Goal: Communication & Community: Answer question/provide support

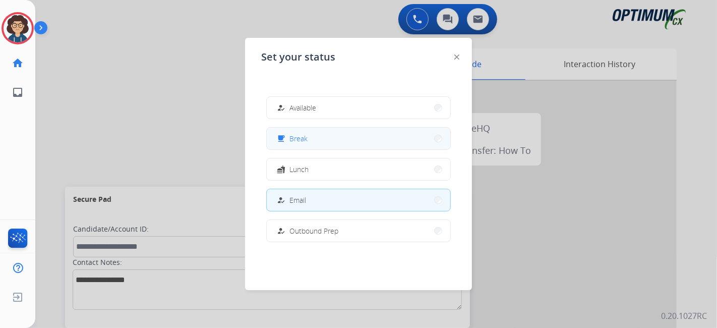
click at [302, 127] on div "free_breakfast Break" at bounding box center [358, 138] width 184 height 23
click at [328, 135] on button "free_breakfast Break" at bounding box center [358, 139] width 183 height 22
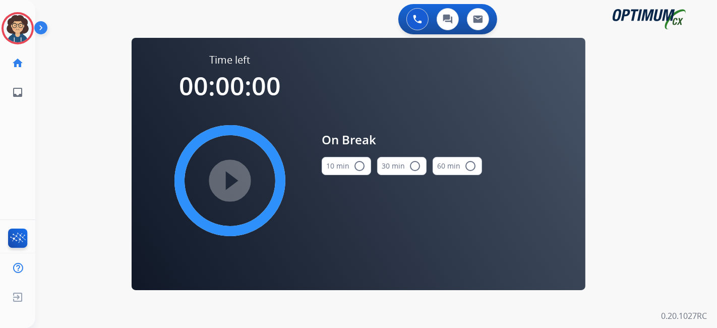
drag, startPoint x: 341, startPoint y: 161, endPoint x: 266, endPoint y: 179, distance: 77.3
click at [339, 161] on button "10 min radio_button_unchecked" at bounding box center [346, 166] width 49 height 18
click at [234, 181] on mat-icon "play_circle_filled" at bounding box center [230, 180] width 12 height 12
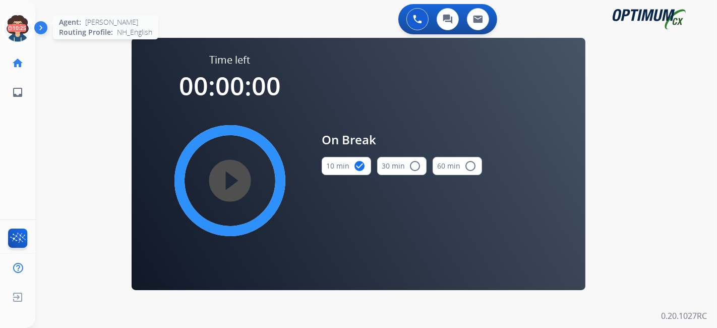
click at [19, 16] on icon at bounding box center [18, 28] width 33 height 33
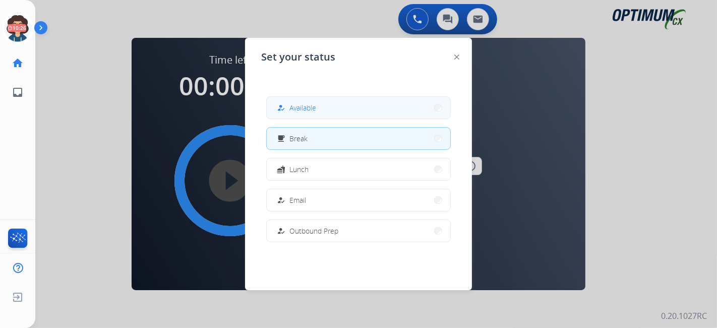
click at [315, 113] on div "how_to_reg Available" at bounding box center [295, 108] width 41 height 12
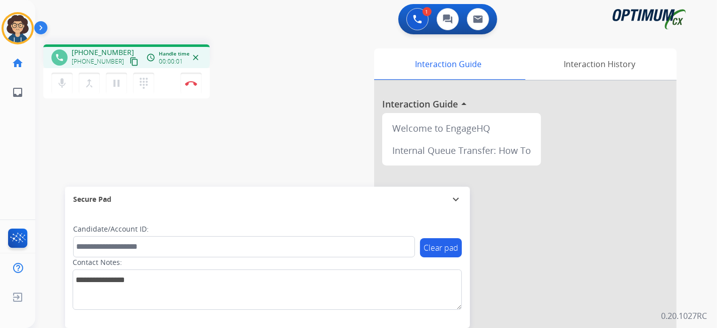
click at [130, 61] on mat-icon "content_copy" at bounding box center [134, 61] width 9 height 9
click at [284, 85] on div "phone +17274205691 +17274205691 content_copy access_time Call metrics Queue 00:…" at bounding box center [170, 72] width 254 height 57
click at [196, 83] on img at bounding box center [191, 83] width 12 height 5
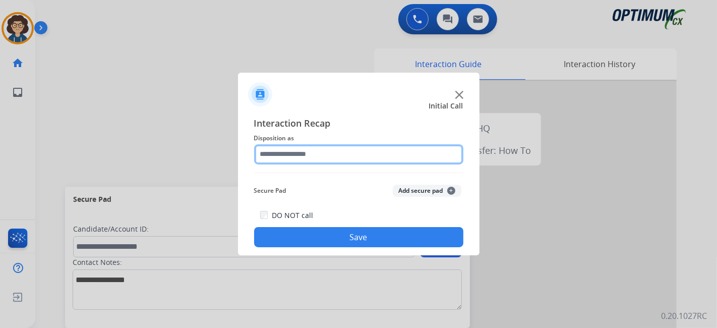
click at [409, 161] on input "text" at bounding box center [358, 154] width 209 height 20
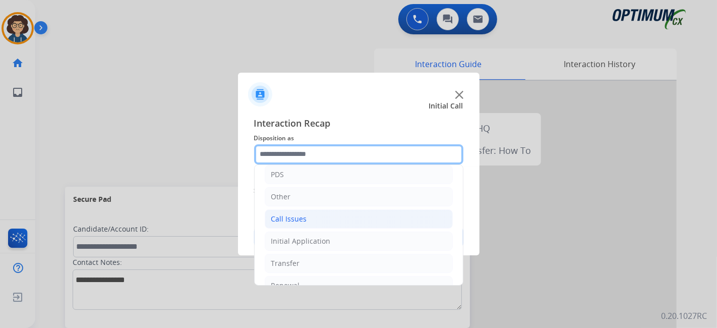
scroll to position [66, 0]
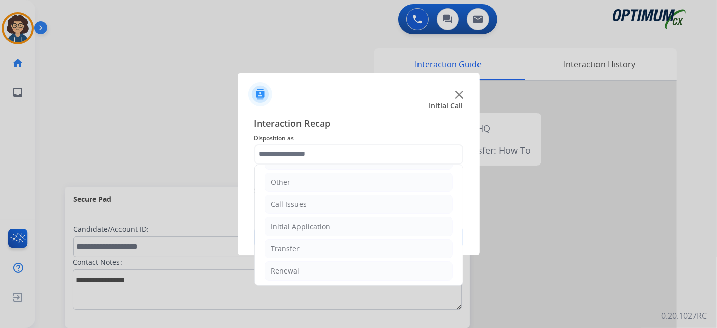
click at [359, 217] on li "Initial Application" at bounding box center [359, 226] width 188 height 19
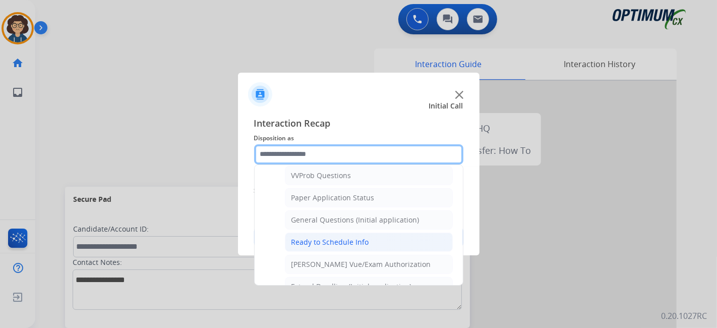
scroll to position [550, 0]
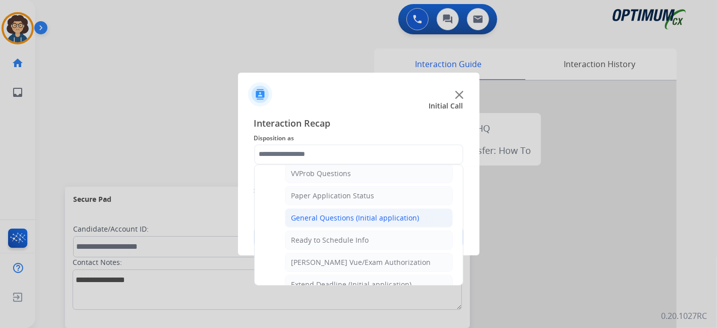
click at [358, 213] on div "General Questions (Initial application)" at bounding box center [355, 218] width 128 height 10
type input "**********"
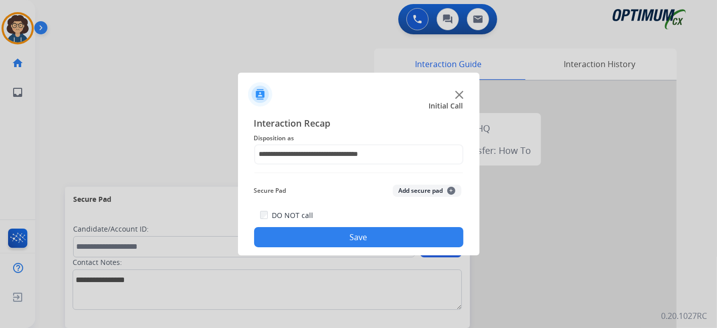
click at [382, 241] on button "Save" at bounding box center [358, 237] width 209 height 20
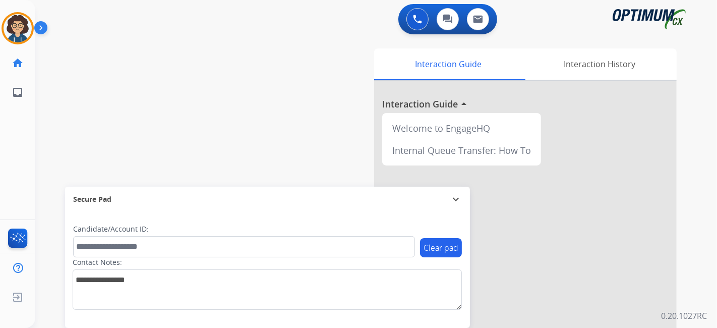
click at [296, 155] on div "swap_horiz Break voice bridge close_fullscreen Connect 3-Way Call merge_type Se…" at bounding box center [363, 246] width 657 height 420
click at [247, 82] on div "swap_horiz Break voice bridge close_fullscreen Connect 3-Way Call merge_type Se…" at bounding box center [363, 246] width 657 height 420
click at [143, 99] on div "swap_horiz Break voice bridge close_fullscreen Connect 3-Way Call merge_type Se…" at bounding box center [363, 246] width 657 height 420
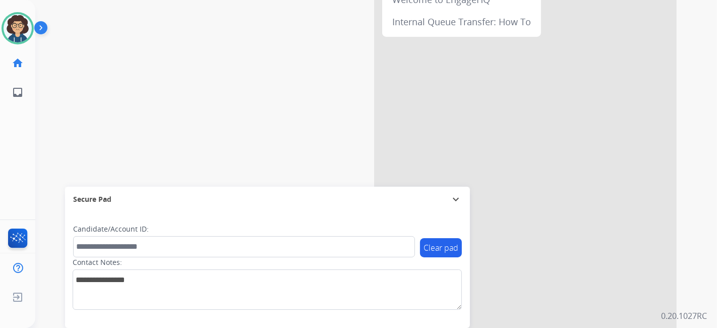
scroll to position [0, 0]
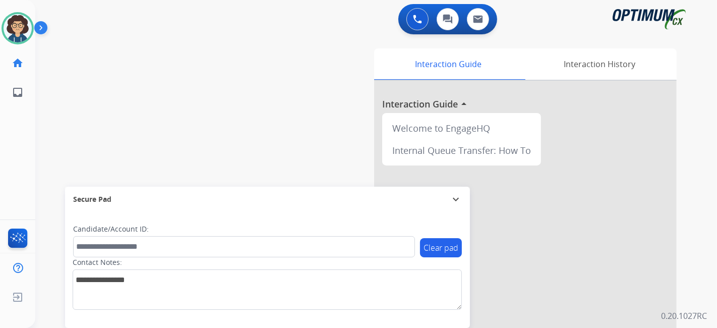
click at [85, 109] on div "swap_horiz Break voice bridge close_fullscreen Connect 3-Way Call merge_type Se…" at bounding box center [363, 246] width 657 height 420
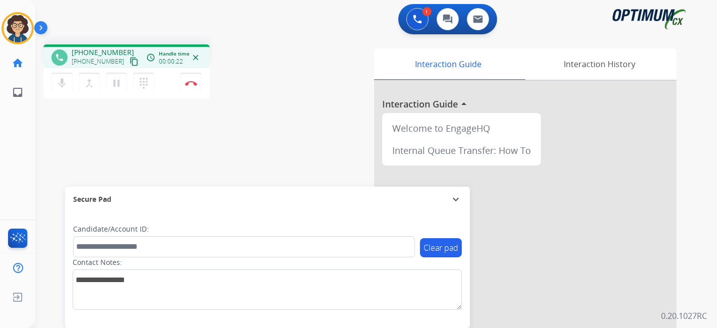
click at [130, 61] on mat-icon "content_copy" at bounding box center [134, 61] width 9 height 9
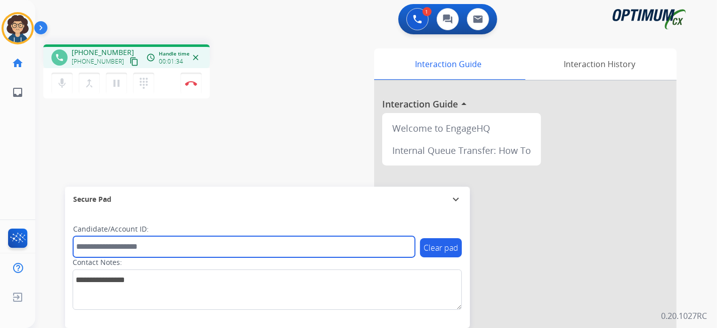
click at [200, 244] on input "text" at bounding box center [244, 246] width 342 height 21
paste input "*******"
type input "*******"
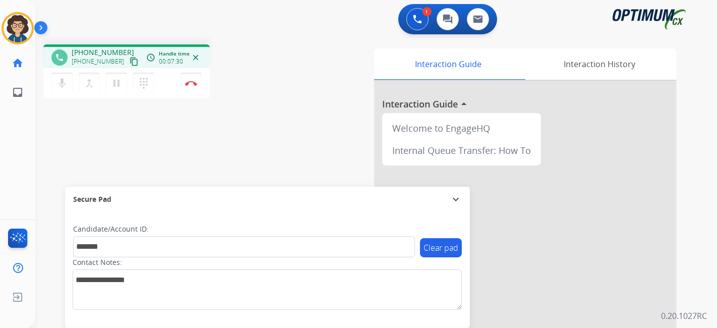
click at [280, 150] on div "phone +13087658266 +13087658266 content_copy access_time Call metrics Queue 00:…" at bounding box center [363, 246] width 657 height 420
click at [185, 82] on img at bounding box center [191, 83] width 12 height 5
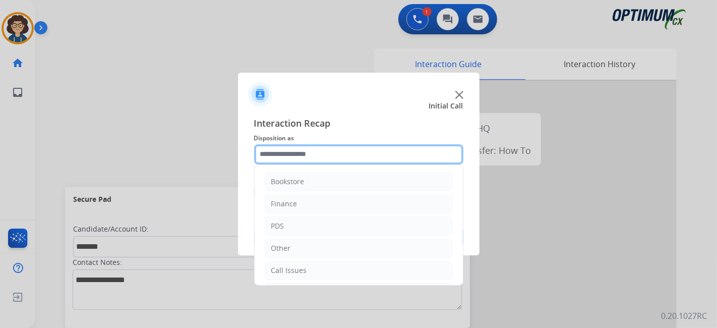
click at [335, 154] on input "text" at bounding box center [358, 154] width 209 height 20
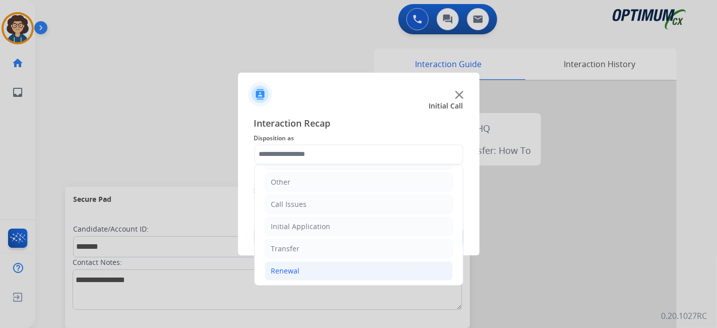
click at [327, 268] on li "Renewal" at bounding box center [359, 270] width 188 height 19
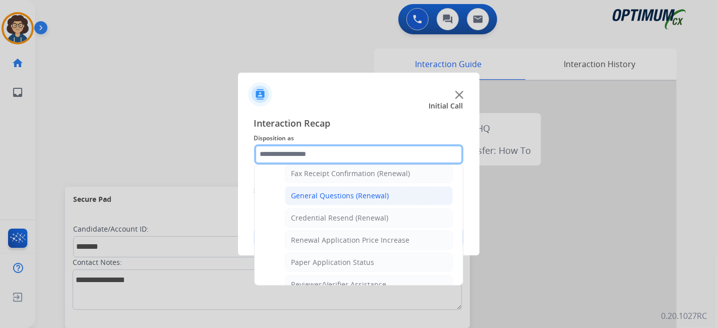
scroll to position [281, 0]
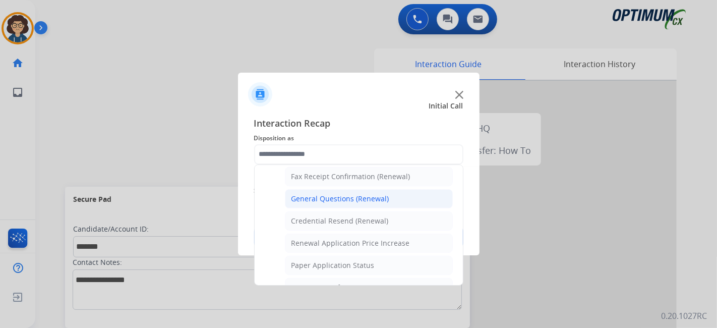
click at [397, 198] on li "General Questions (Renewal)" at bounding box center [369, 198] width 168 height 19
type input "**********"
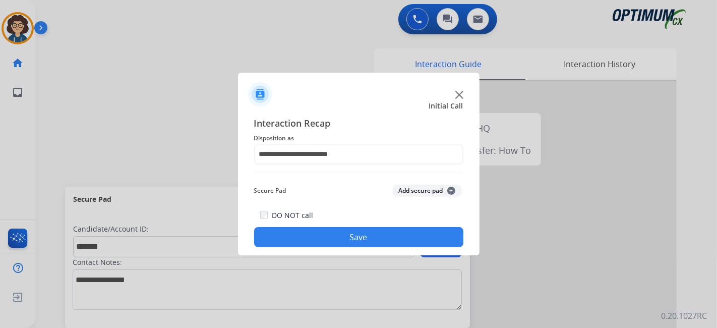
click at [407, 188] on button "Add secure pad +" at bounding box center [427, 190] width 69 height 12
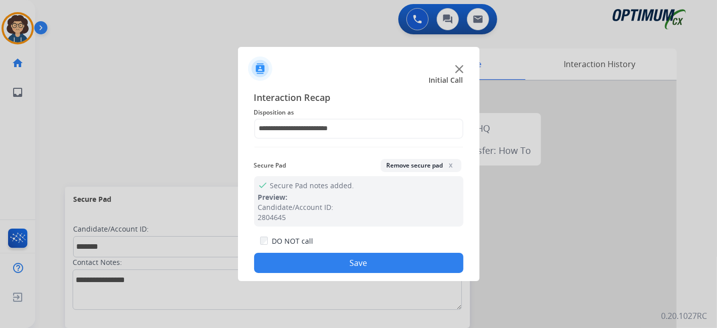
drag, startPoint x: 356, startPoint y: 263, endPoint x: 348, endPoint y: 243, distance: 21.1
click at [353, 255] on button "Save" at bounding box center [358, 263] width 209 height 20
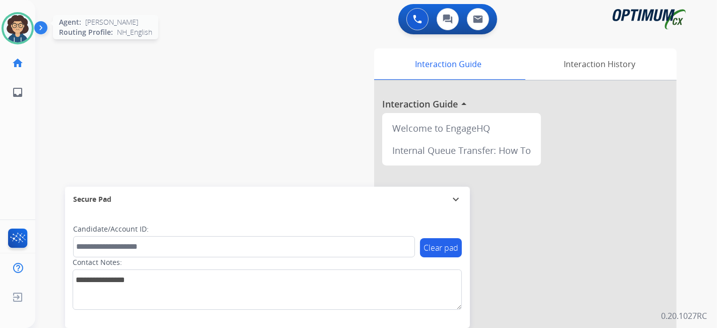
click at [20, 34] on img at bounding box center [18, 28] width 28 height 28
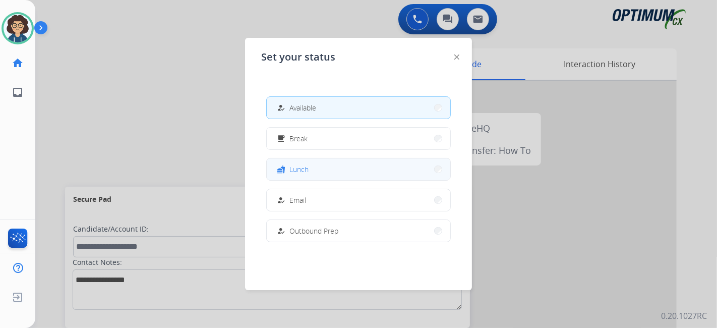
click at [306, 166] on span "Lunch" at bounding box center [298, 169] width 19 height 11
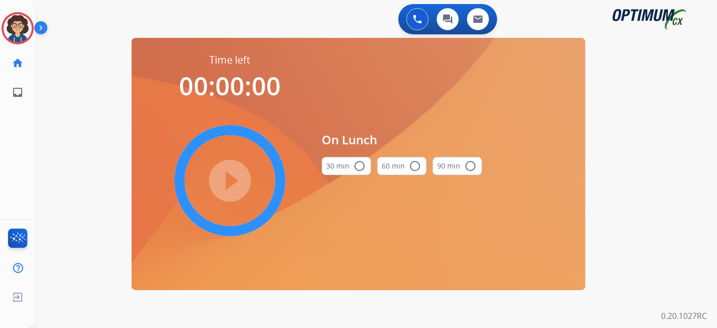
click at [363, 169] on mat-icon "radio_button_unchecked" at bounding box center [359, 166] width 12 height 12
click at [228, 186] on mat-icon "play_circle_filled" at bounding box center [230, 180] width 12 height 12
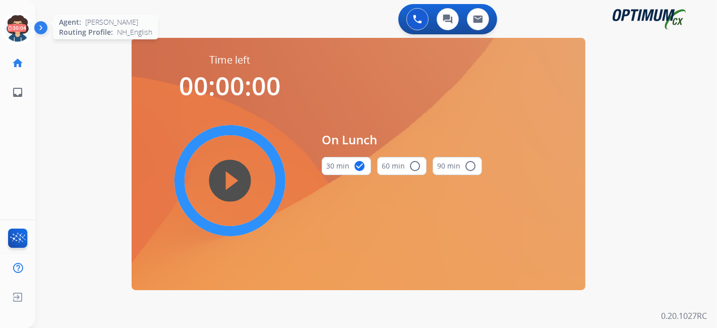
click at [13, 28] on icon at bounding box center [18, 28] width 33 height 33
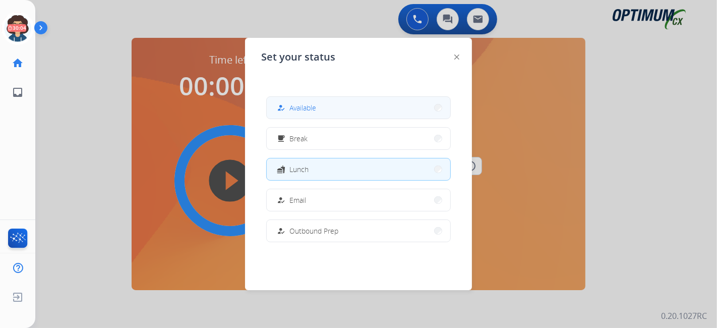
click at [309, 110] on span "Available" at bounding box center [302, 107] width 27 height 11
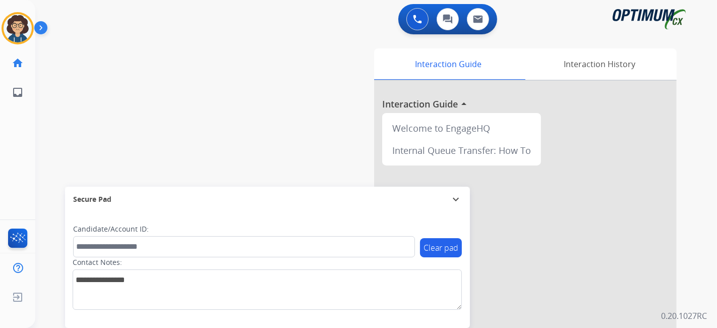
click at [256, 102] on div "swap_horiz Break voice bridge close_fullscreen Connect 3-Way Call merge_type Se…" at bounding box center [363, 246] width 657 height 420
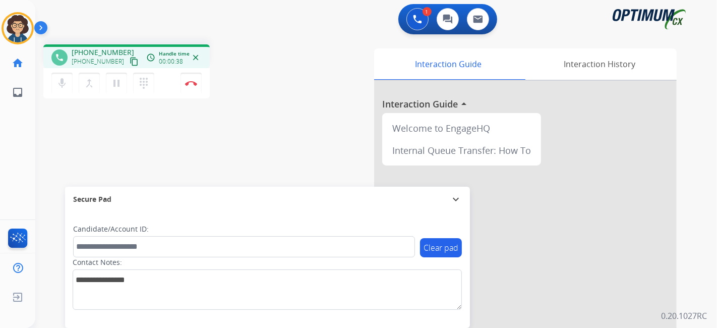
click at [128, 64] on button "content_copy" at bounding box center [134, 61] width 12 height 12
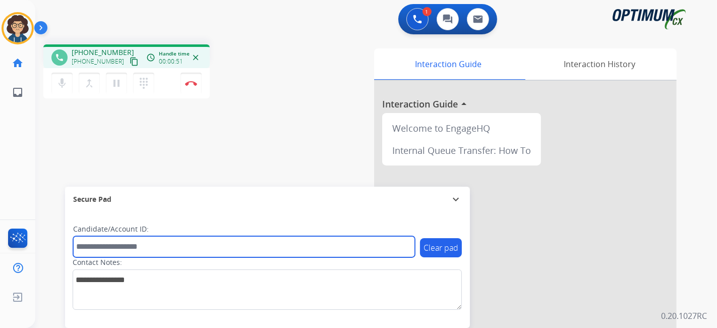
click at [178, 248] on input "text" at bounding box center [244, 246] width 342 height 21
paste input "*******"
type input "*******"
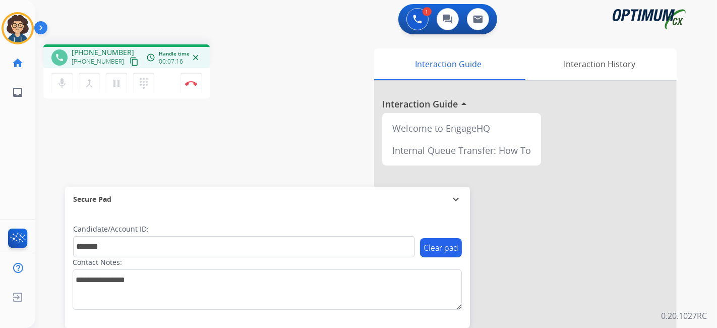
click at [263, 108] on div "phone +17872205480 +17872205480 content_copy access_time Call metrics Queue 00:…" at bounding box center [363, 246] width 657 height 420
click at [200, 84] on button "Disconnect" at bounding box center [190, 83] width 21 height 21
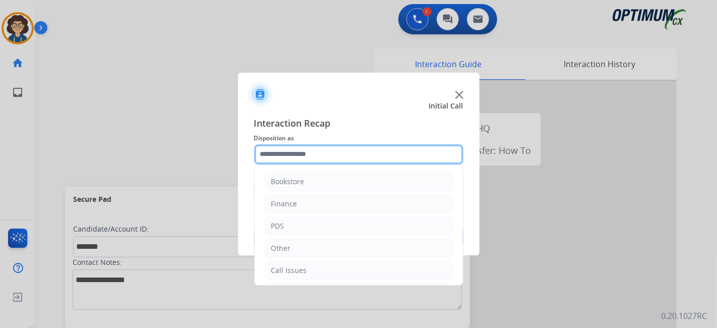
click at [392, 160] on input "text" at bounding box center [358, 154] width 209 height 20
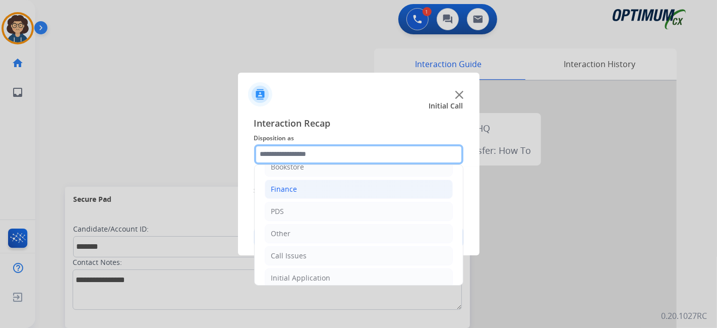
scroll to position [0, 0]
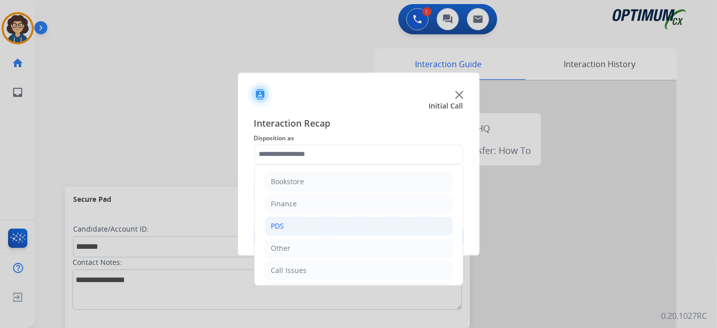
drag, startPoint x: 321, startPoint y: 229, endPoint x: 376, endPoint y: 217, distance: 56.3
click at [322, 229] on li "PDS" at bounding box center [359, 225] width 188 height 19
click at [463, 180] on div "Bookstore Finance PDS Application - Status (Staff Review under 45 days) Names C…" at bounding box center [358, 224] width 209 height 121
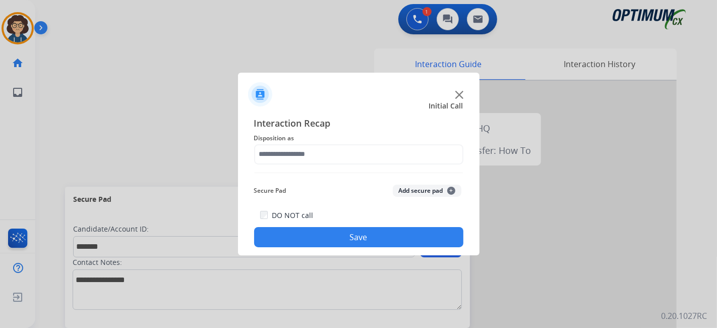
drag, startPoint x: 460, startPoint y: 178, endPoint x: 459, endPoint y: 220, distance: 41.8
click at [441, 184] on div "Secure Pad Add secure pad +" at bounding box center [358, 190] width 209 height 20
click at [438, 189] on button "Add secure pad +" at bounding box center [427, 190] width 69 height 12
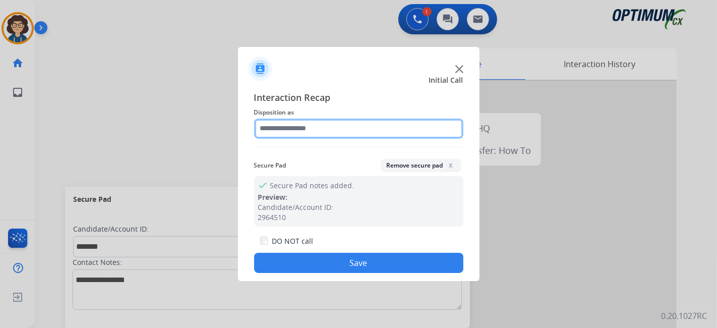
click at [429, 136] on input "text" at bounding box center [358, 128] width 209 height 20
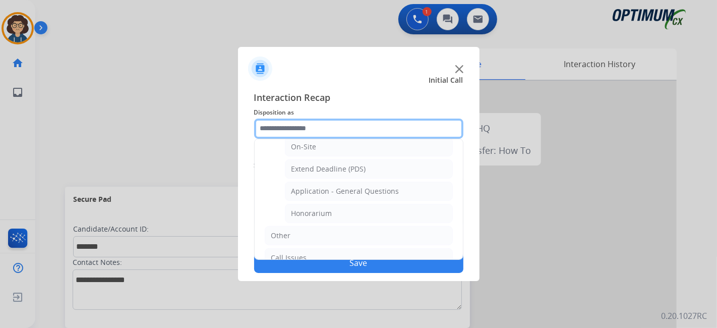
scroll to position [278, 0]
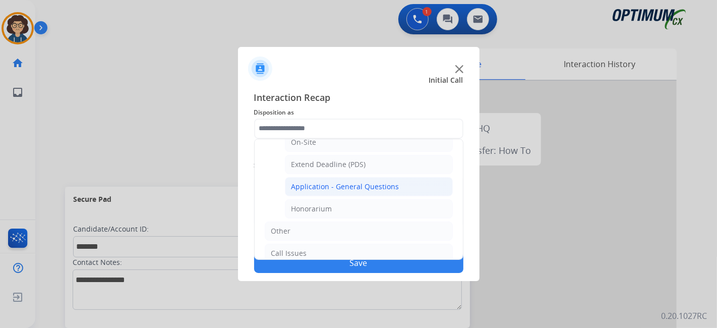
click at [397, 181] on li "Application - General Questions" at bounding box center [369, 186] width 168 height 19
type input "**********"
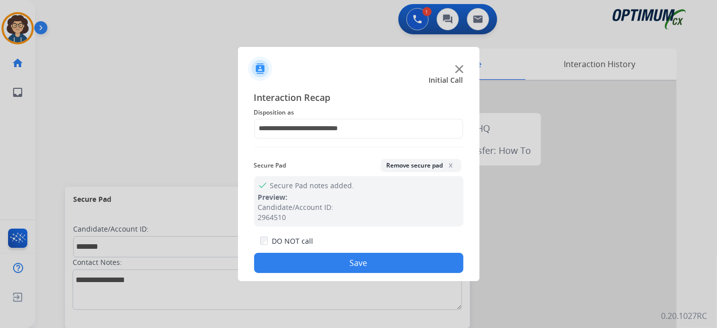
click at [359, 266] on button "Save" at bounding box center [358, 263] width 209 height 20
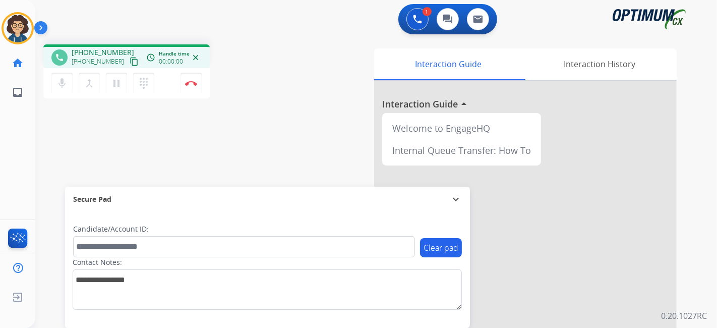
click at [128, 66] on button "content_copy" at bounding box center [134, 61] width 12 height 12
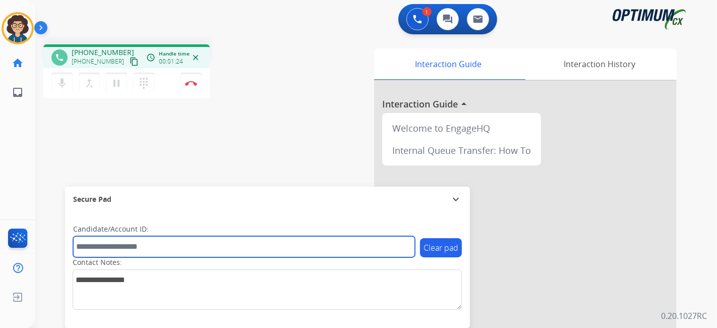
click at [164, 239] on input "text" at bounding box center [244, 246] width 342 height 21
paste input "*******"
type input "*******"
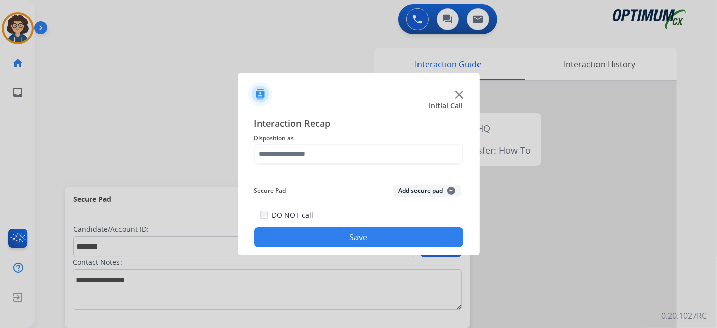
click at [192, 87] on div at bounding box center [358, 164] width 717 height 328
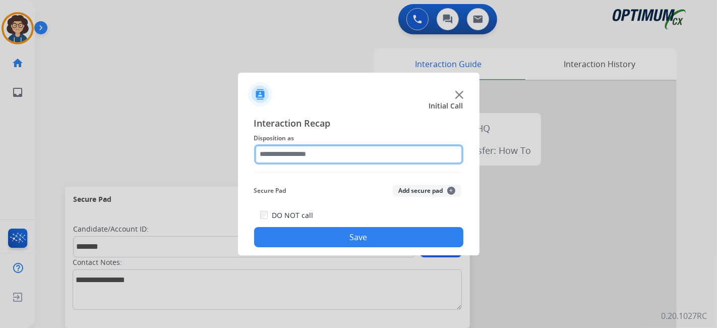
click at [332, 160] on input "text" at bounding box center [358, 154] width 209 height 20
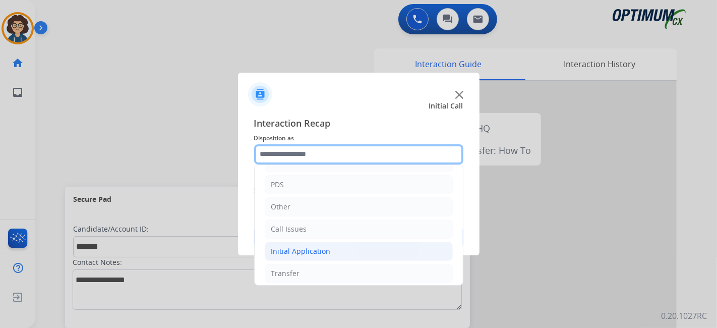
scroll to position [66, 0]
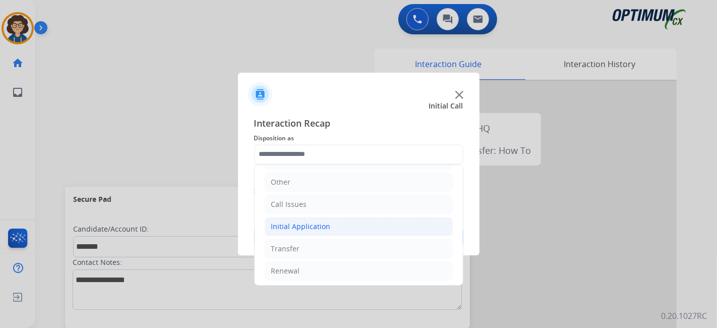
click at [358, 232] on li "Initial Application" at bounding box center [359, 226] width 188 height 19
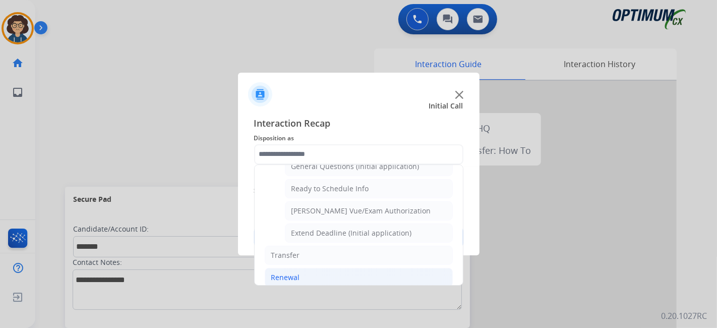
click at [402, 275] on li "Renewal" at bounding box center [359, 277] width 188 height 19
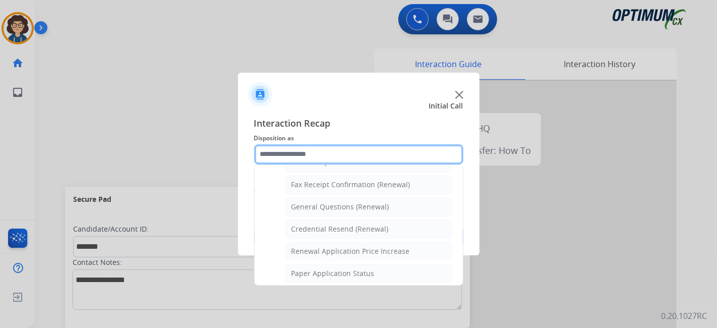
scroll to position [267, 0]
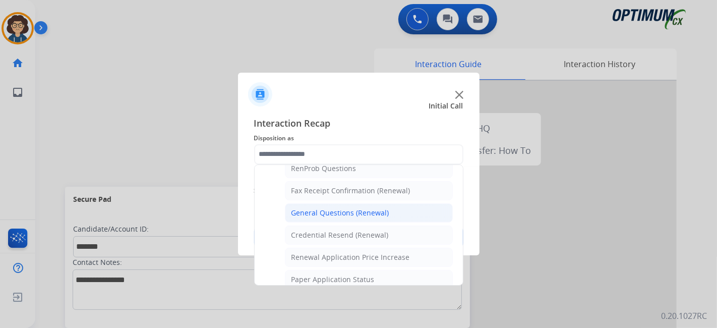
drag, startPoint x: 389, startPoint y: 208, endPoint x: 398, endPoint y: 199, distance: 12.8
click at [389, 208] on li "General Questions (Renewal)" at bounding box center [369, 212] width 168 height 19
type input "**********"
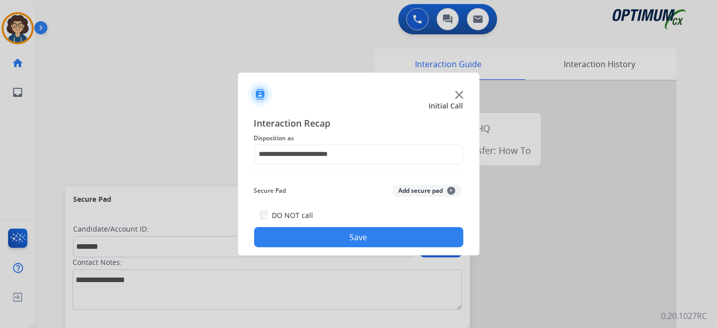
drag, startPoint x: 413, startPoint y: 189, endPoint x: 385, endPoint y: 260, distance: 76.2
click at [414, 189] on button "Add secure pad +" at bounding box center [427, 190] width 69 height 12
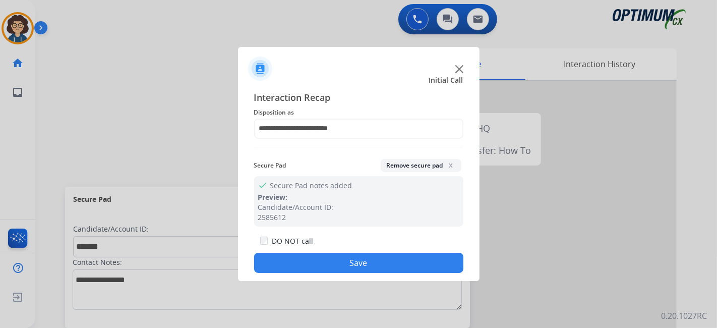
click at [383, 262] on button "Save" at bounding box center [358, 263] width 209 height 20
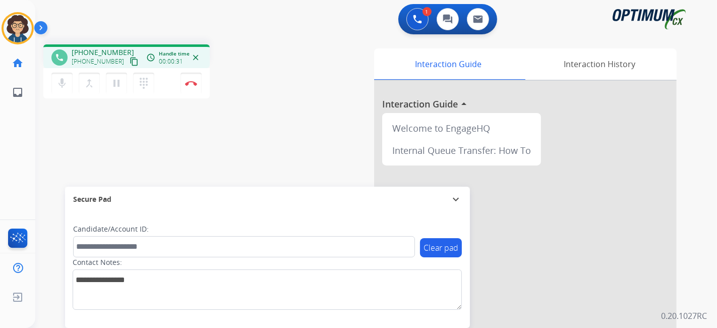
click at [130, 61] on mat-icon "content_copy" at bounding box center [134, 61] width 9 height 9
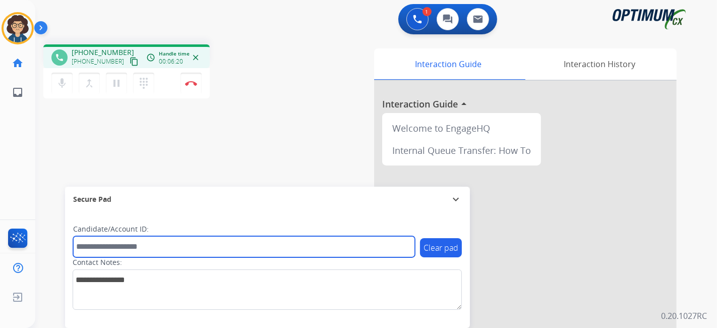
click at [140, 249] on input "text" at bounding box center [244, 246] width 342 height 21
paste input "*******"
type input "*******"
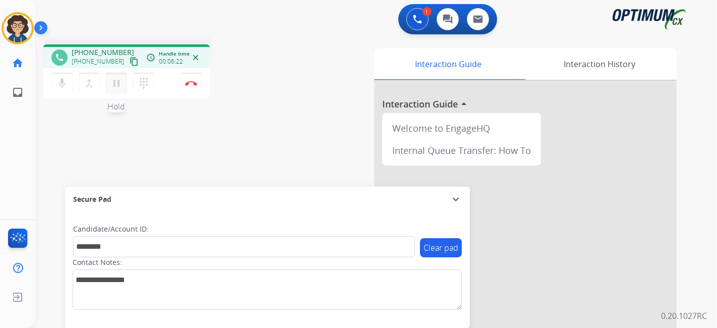
click at [117, 84] on mat-icon "pause" at bounding box center [116, 83] width 12 height 12
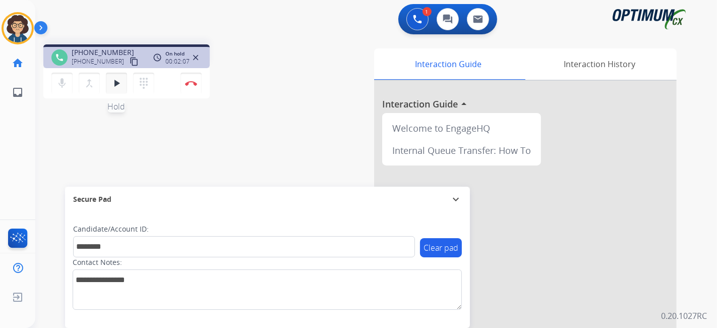
click at [113, 86] on mat-icon "play_arrow" at bounding box center [116, 83] width 12 height 12
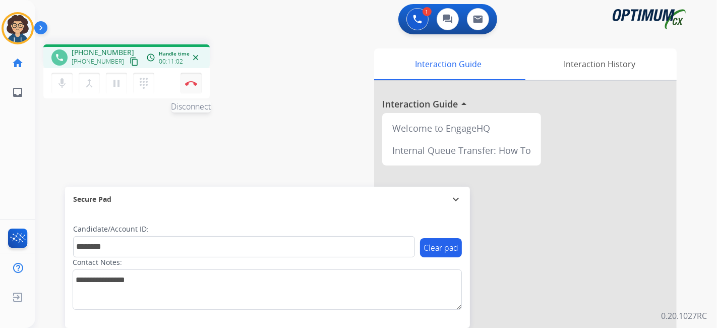
click at [191, 88] on button "Disconnect" at bounding box center [190, 83] width 21 height 21
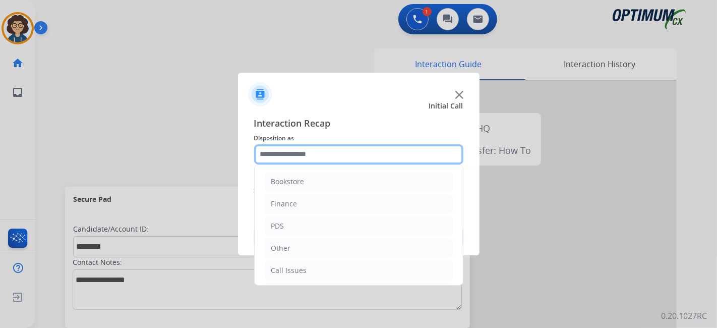
click at [372, 152] on input "text" at bounding box center [358, 154] width 209 height 20
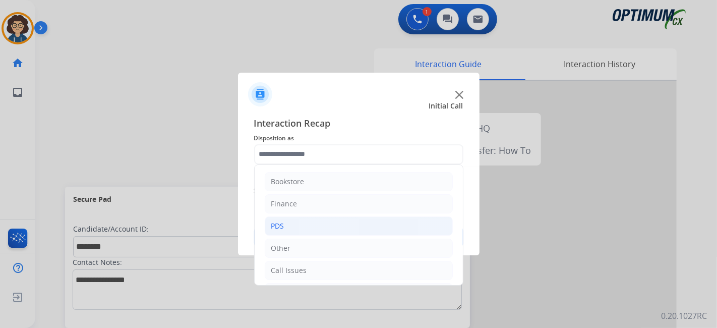
drag, startPoint x: 320, startPoint y: 231, endPoint x: 330, endPoint y: 226, distance: 11.1
click at [322, 229] on li "PDS" at bounding box center [359, 225] width 188 height 19
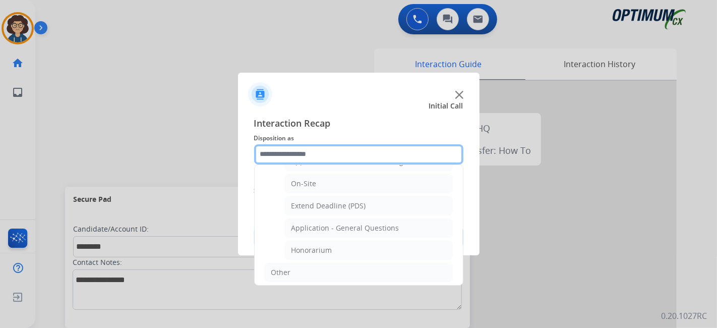
scroll to position [232, 0]
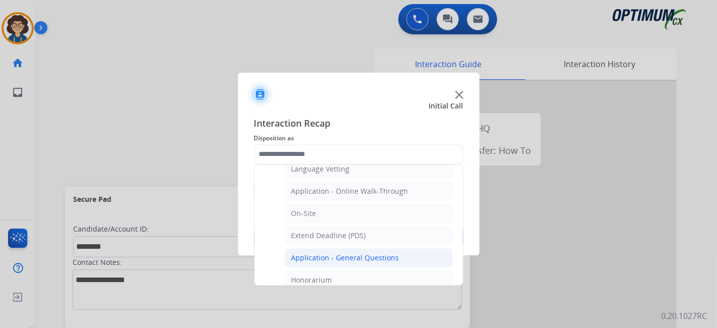
click at [385, 253] on div "Application - General Questions" at bounding box center [345, 258] width 108 height 10
type input "**********"
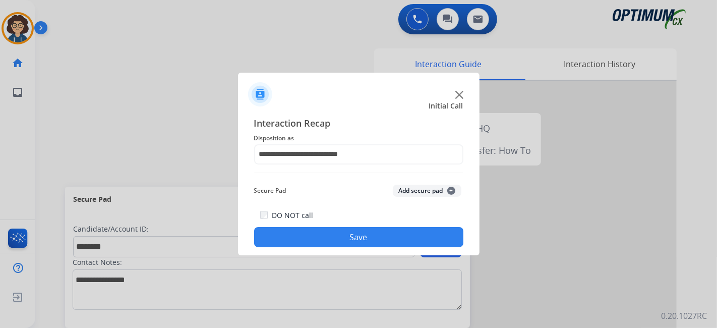
click at [415, 189] on button "Add secure pad +" at bounding box center [427, 190] width 69 height 12
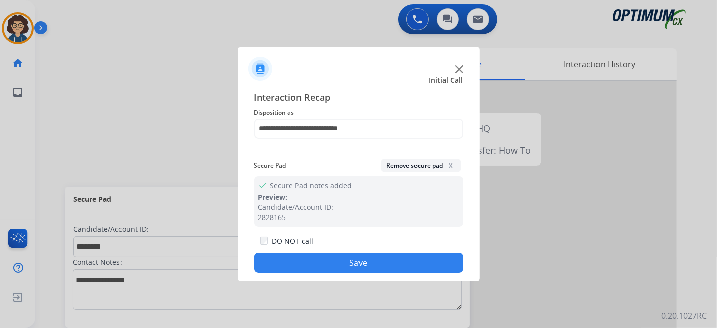
drag, startPoint x: 376, startPoint y: 263, endPoint x: 403, endPoint y: 24, distance: 240.4
click at [376, 263] on button "Save" at bounding box center [358, 263] width 209 height 20
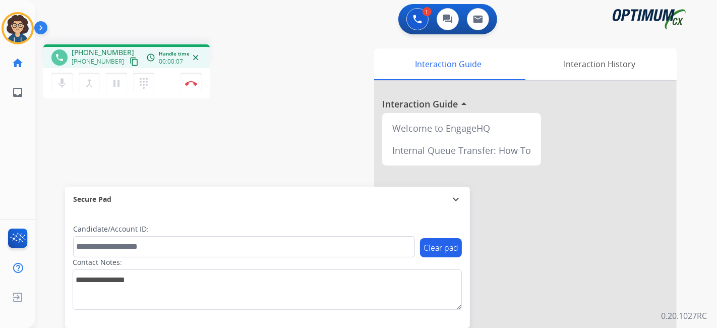
click at [128, 62] on button "content_copy" at bounding box center [134, 61] width 12 height 12
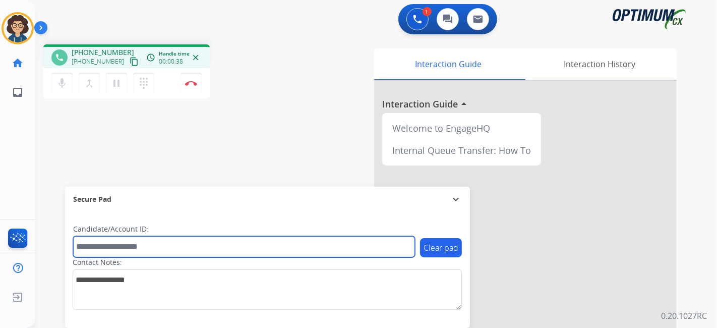
click at [157, 244] on input "text" at bounding box center [244, 246] width 342 height 21
paste input "*******"
type input "*******"
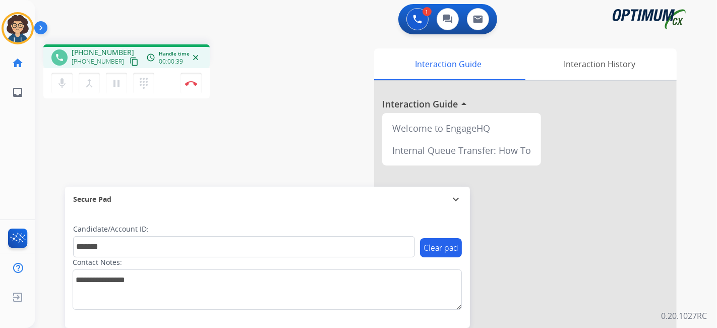
click at [233, 169] on div "phone +18456503712 +18456503712 content_copy access_time Call metrics Queue 00:…" at bounding box center [363, 246] width 657 height 420
click at [282, 132] on div "phone +18456503712 +18456503712 content_copy access_time Call metrics Queue 00:…" at bounding box center [363, 246] width 657 height 420
click at [191, 86] on button "Disconnect" at bounding box center [190, 83] width 21 height 21
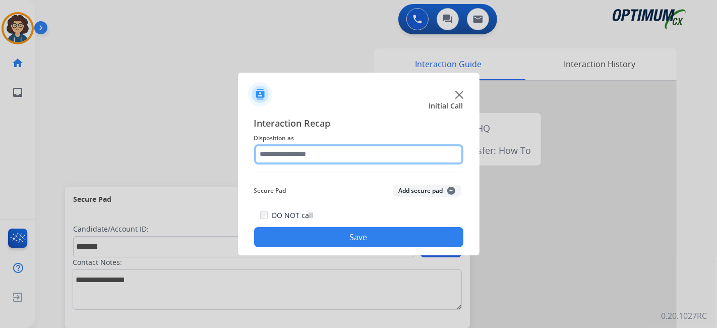
click at [364, 159] on input "text" at bounding box center [358, 154] width 209 height 20
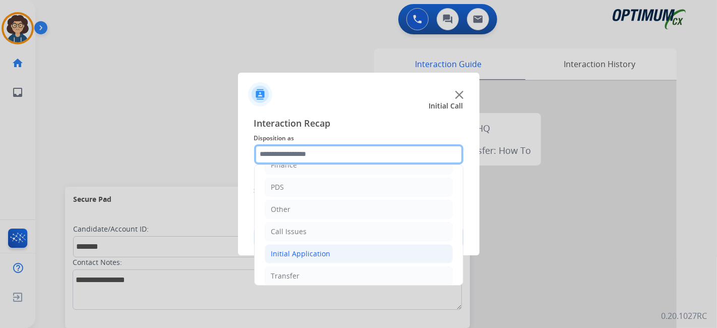
scroll to position [66, 0]
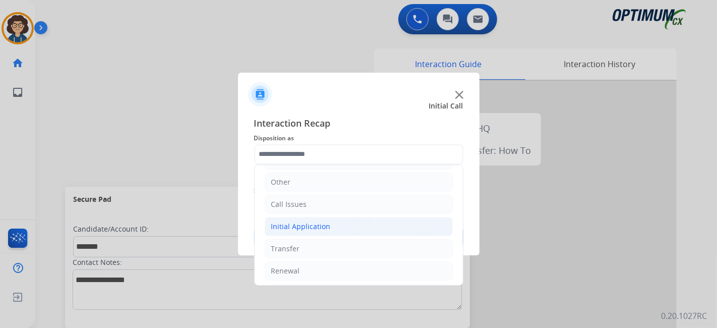
click at [356, 221] on li "Initial Application" at bounding box center [359, 226] width 188 height 19
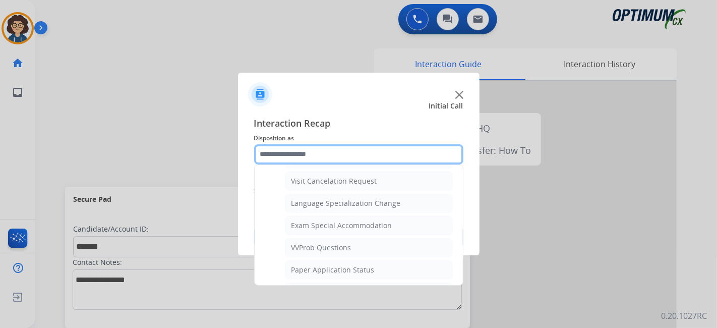
scroll to position [525, 0]
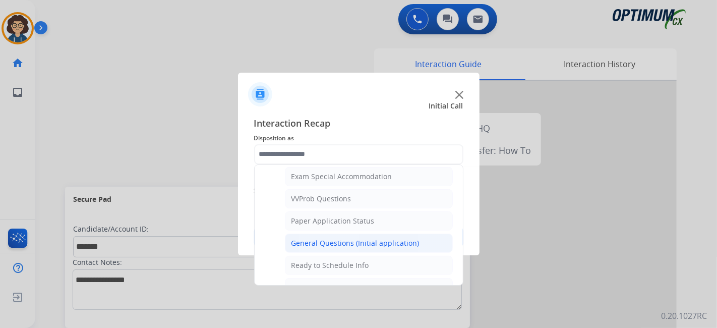
click at [399, 238] on div "General Questions (Initial application)" at bounding box center [355, 243] width 128 height 10
type input "**********"
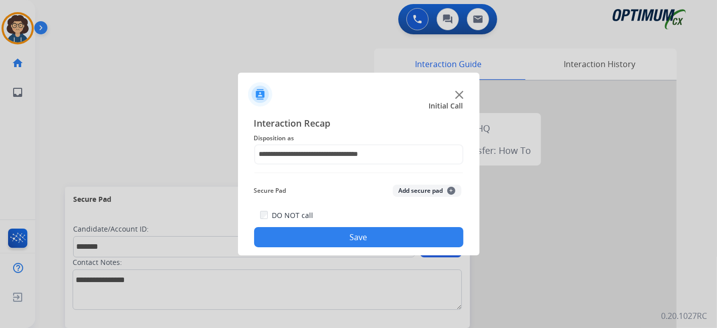
click at [419, 191] on button "Add secure pad +" at bounding box center [427, 190] width 69 height 12
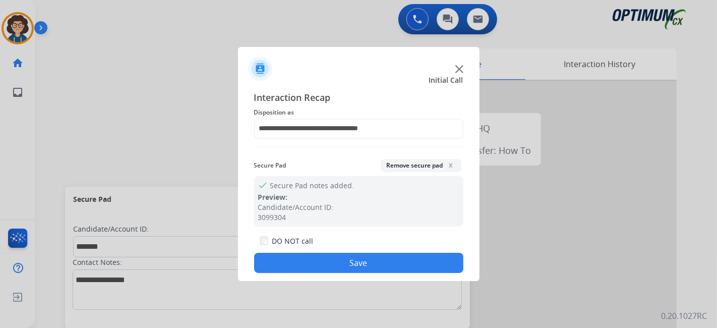
click at [347, 264] on button "Save" at bounding box center [358, 263] width 209 height 20
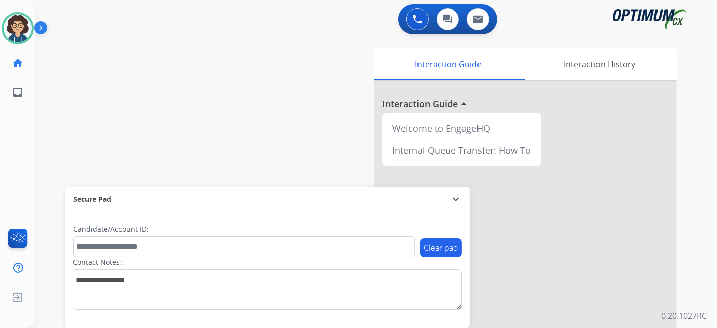
click at [249, 48] on div "swap_horiz Break voice bridge close_fullscreen Connect 3-Way Call merge_type Se…" at bounding box center [363, 246] width 657 height 420
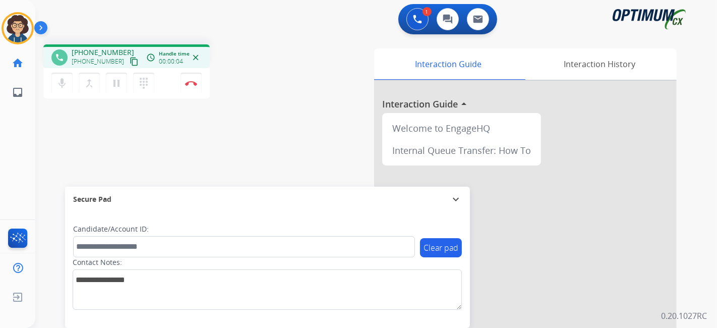
drag, startPoint x: 119, startPoint y: 58, endPoint x: 123, endPoint y: 65, distance: 7.3
click at [130, 58] on mat-icon "content_copy" at bounding box center [134, 61] width 9 height 9
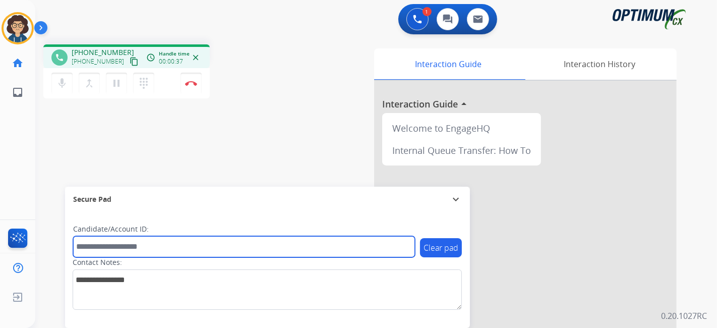
click at [130, 244] on input "text" at bounding box center [244, 246] width 342 height 21
paste input "*******"
type input "*******"
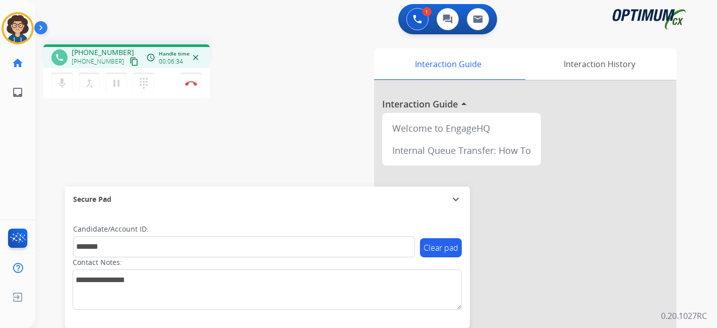
click at [239, 104] on div "phone +18177575232 +18177575232 content_copy access_time Call metrics Queue 00:…" at bounding box center [363, 246] width 657 height 420
click at [193, 79] on button "Disconnect" at bounding box center [190, 83] width 21 height 21
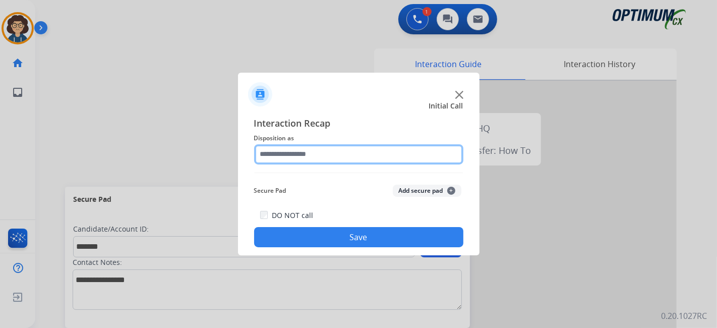
click at [325, 149] on input "text" at bounding box center [358, 154] width 209 height 20
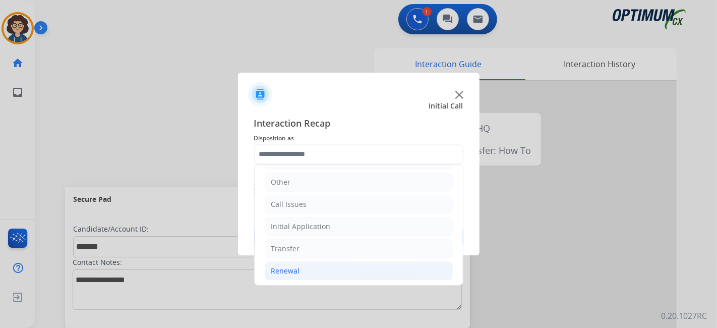
click at [375, 266] on li "Renewal" at bounding box center [359, 270] width 188 height 19
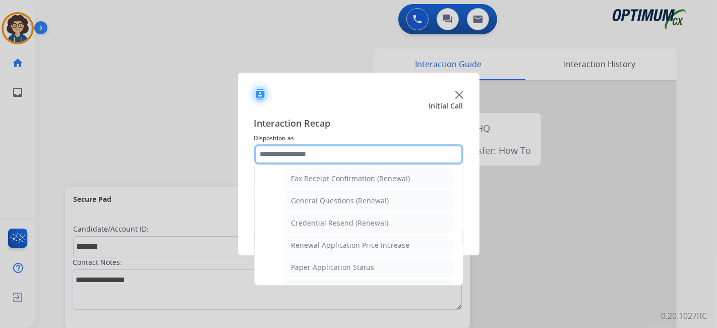
scroll to position [278, 0]
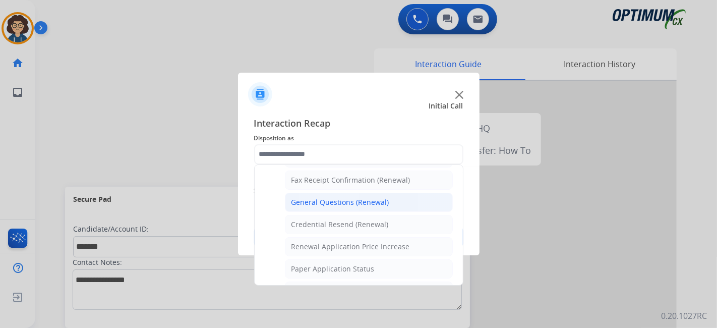
drag, startPoint x: 357, startPoint y: 196, endPoint x: 383, endPoint y: 188, distance: 27.1
click at [357, 197] on div "General Questions (Renewal)" at bounding box center [340, 202] width 98 height 10
type input "**********"
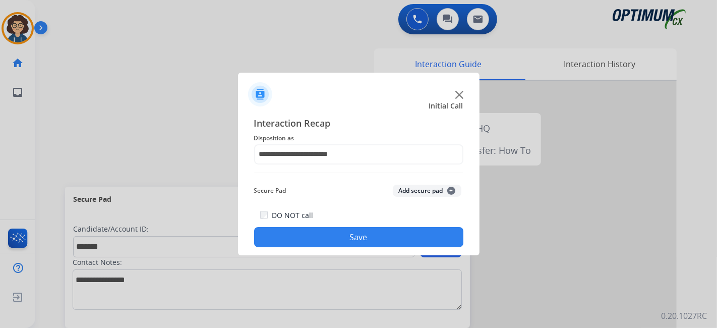
click at [405, 187] on button "Add secure pad +" at bounding box center [427, 190] width 69 height 12
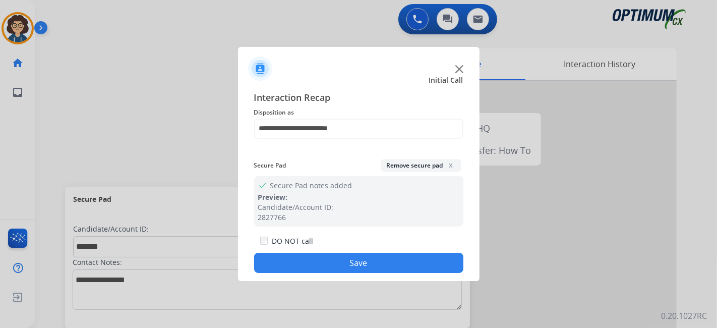
drag, startPoint x: 370, startPoint y: 258, endPoint x: 220, endPoint y: 18, distance: 282.8
click at [369, 258] on button "Save" at bounding box center [358, 263] width 209 height 20
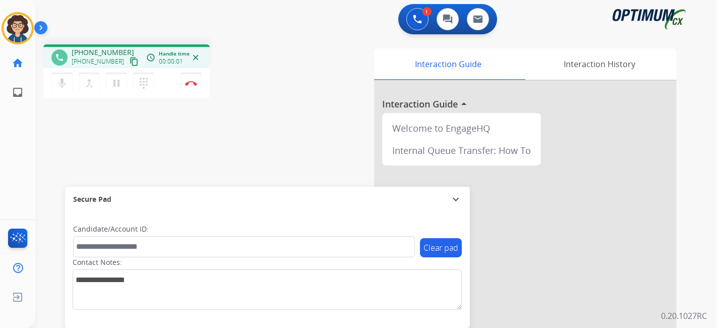
click at [130, 64] on mat-icon "content_copy" at bounding box center [134, 61] width 9 height 9
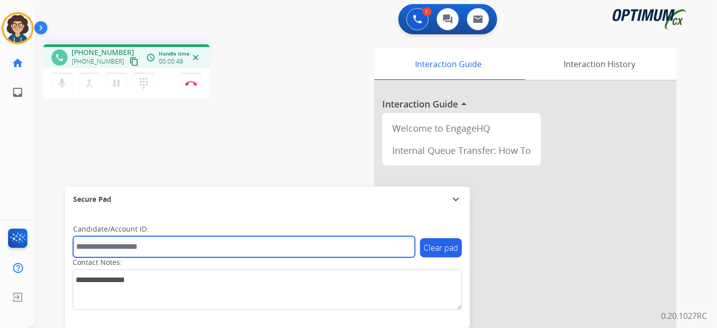
click at [157, 245] on input "text" at bounding box center [244, 246] width 342 height 21
paste input "*******"
type input "*******"
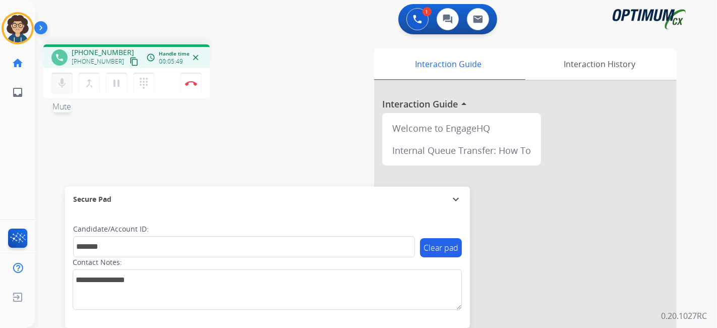
click at [61, 83] on mat-icon "mic" at bounding box center [62, 83] width 12 height 12
click at [61, 83] on mat-icon "mic_off" at bounding box center [62, 83] width 12 height 12
click at [196, 84] on img at bounding box center [191, 83] width 12 height 5
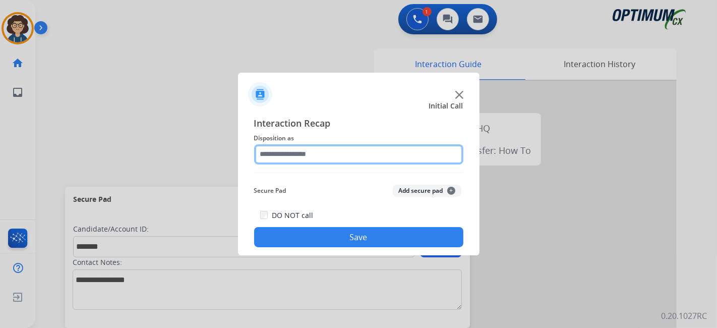
click at [370, 159] on input "text" at bounding box center [358, 154] width 209 height 20
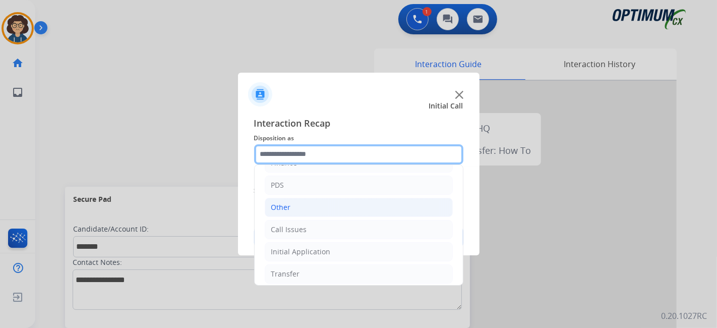
scroll to position [66, 0]
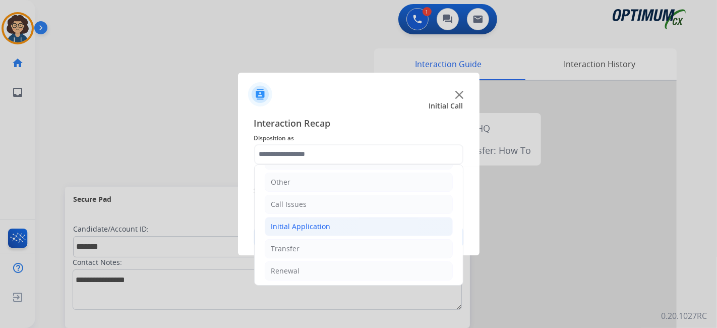
click at [331, 227] on li "Initial Application" at bounding box center [359, 226] width 188 height 19
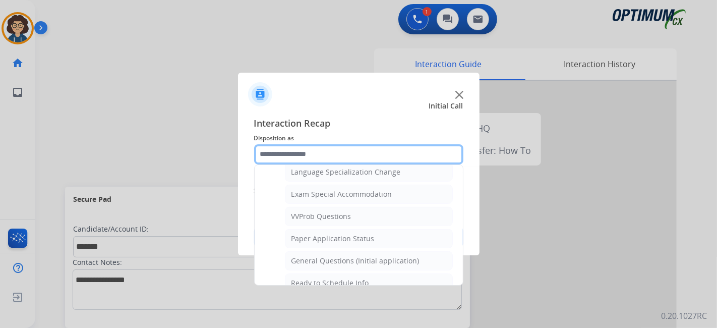
scroll to position [537, 0]
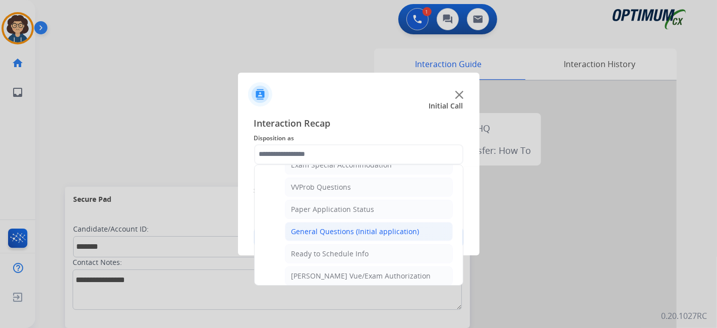
click at [393, 226] on div "General Questions (Initial application)" at bounding box center [355, 231] width 128 height 10
type input "**********"
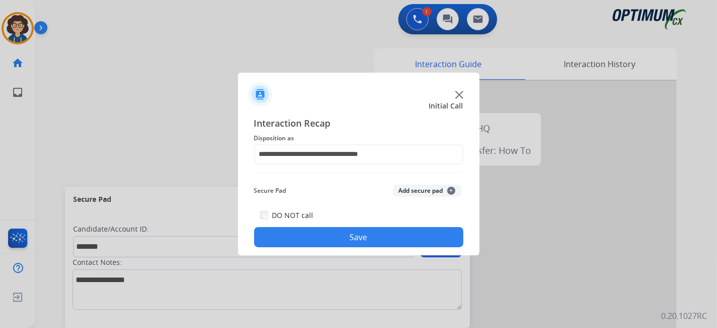
click at [416, 195] on button "Add secure pad +" at bounding box center [427, 190] width 69 height 12
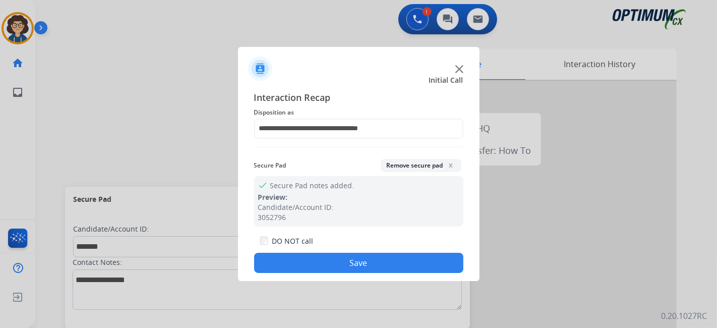
drag, startPoint x: 355, startPoint y: 268, endPoint x: 291, endPoint y: 151, distance: 133.3
click at [355, 268] on button "Save" at bounding box center [358, 263] width 209 height 20
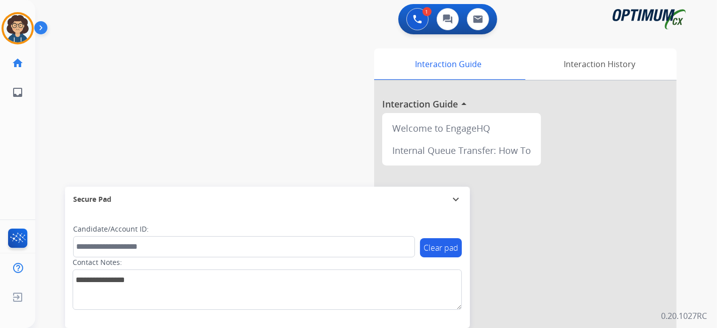
click at [280, 132] on div "swap_horiz Break voice bridge close_fullscreen Connect 3-Way Call merge_type Se…" at bounding box center [363, 246] width 657 height 420
click at [211, 138] on div "swap_horiz Break voice bridge close_fullscreen Connect 3-Way Call merge_type Se…" at bounding box center [363, 246] width 657 height 420
click at [332, 152] on div "Interaction Guide Interaction History Interaction Guide arrow_drop_up Welcome t…" at bounding box center [488, 252] width 375 height 408
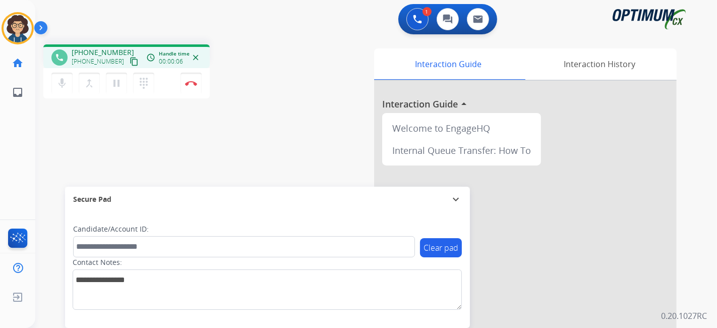
click at [130, 59] on mat-icon "content_copy" at bounding box center [134, 61] width 9 height 9
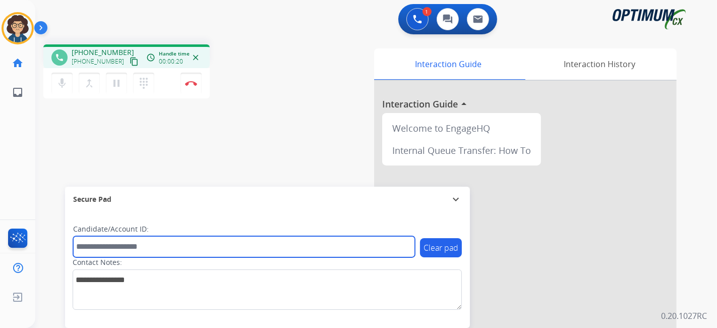
click at [152, 253] on input "text" at bounding box center [244, 246] width 342 height 21
paste input "*******"
type input "*******"
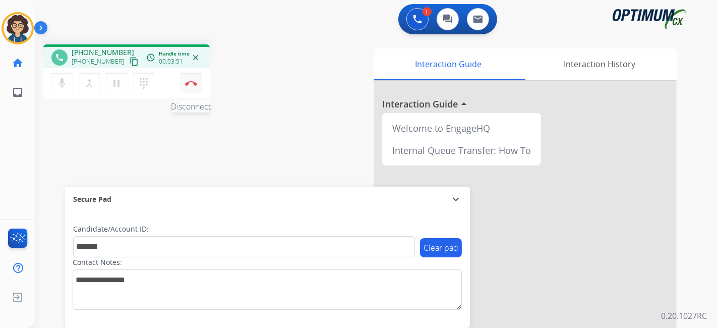
click at [199, 84] on button "Disconnect" at bounding box center [190, 83] width 21 height 21
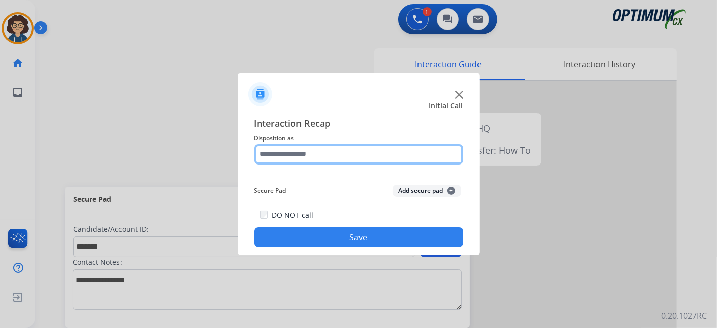
click at [367, 157] on input "text" at bounding box center [358, 154] width 209 height 20
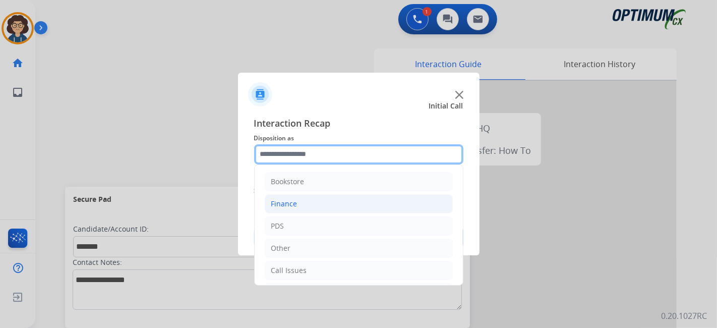
scroll to position [66, 0]
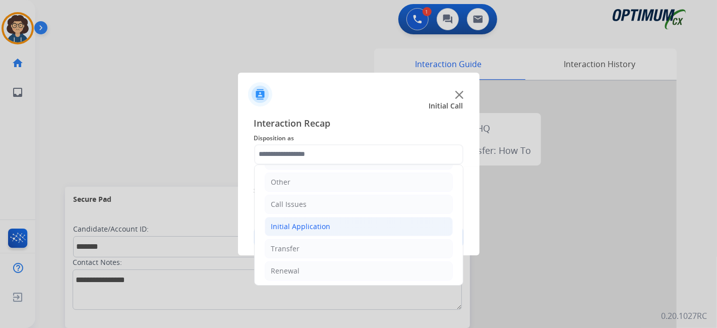
click at [336, 232] on li "Initial Application" at bounding box center [359, 226] width 188 height 19
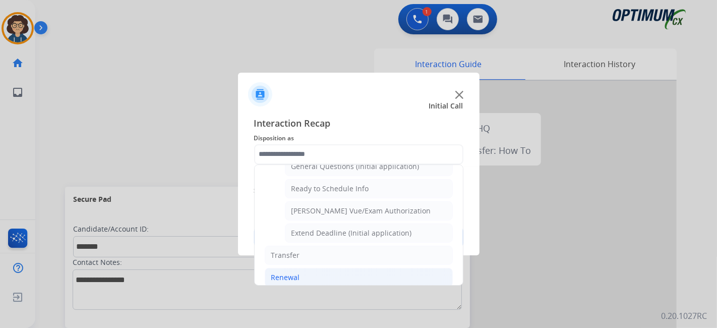
click at [337, 273] on li "Renewal" at bounding box center [359, 277] width 188 height 19
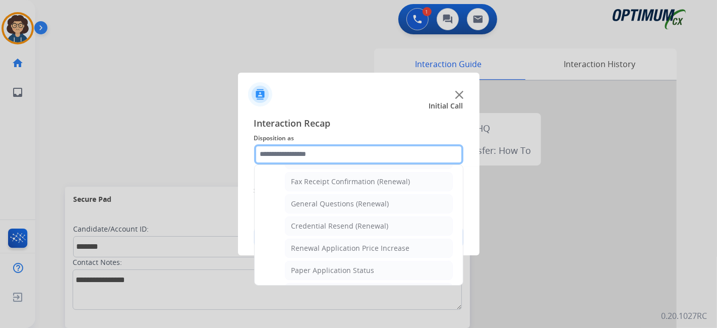
scroll to position [273, 0]
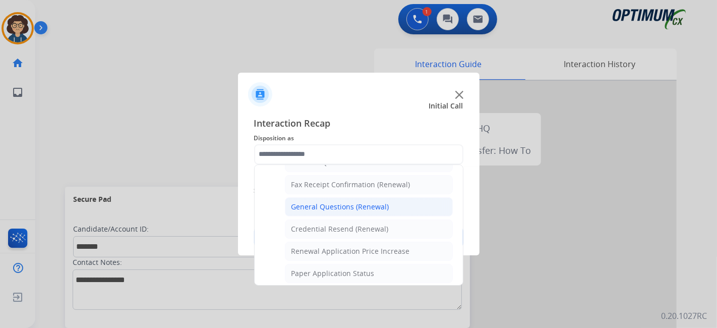
click at [372, 207] on div "General Questions (Renewal)" at bounding box center [340, 207] width 98 height 10
type input "**********"
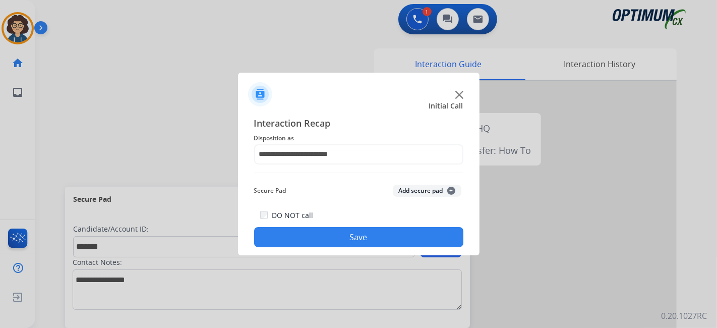
click at [424, 186] on button "Add secure pad +" at bounding box center [427, 190] width 69 height 12
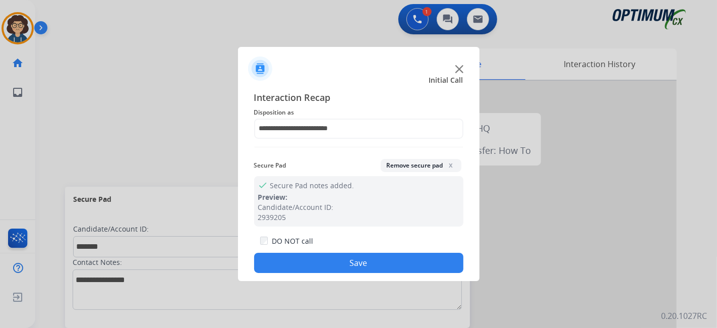
click at [361, 259] on button "Save" at bounding box center [358, 263] width 209 height 20
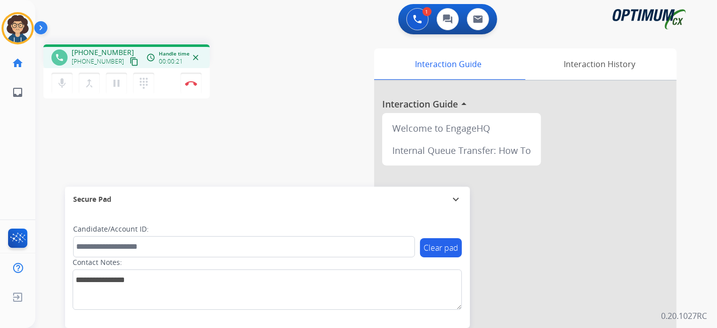
drag, startPoint x: 122, startPoint y: 62, endPoint x: 122, endPoint y: 57, distance: 5.5
click at [130, 62] on mat-icon "content_copy" at bounding box center [134, 61] width 9 height 9
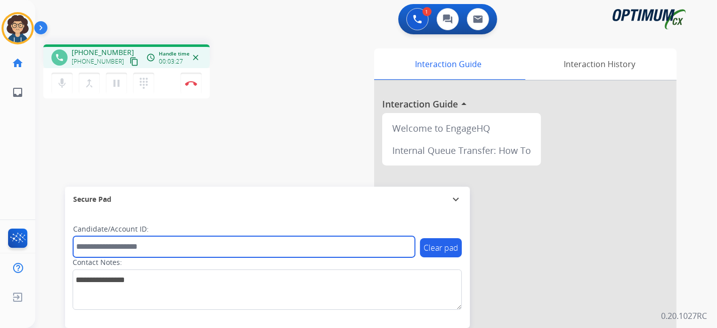
click at [168, 244] on input "text" at bounding box center [244, 246] width 342 height 21
paste input "*******"
type input "*******"
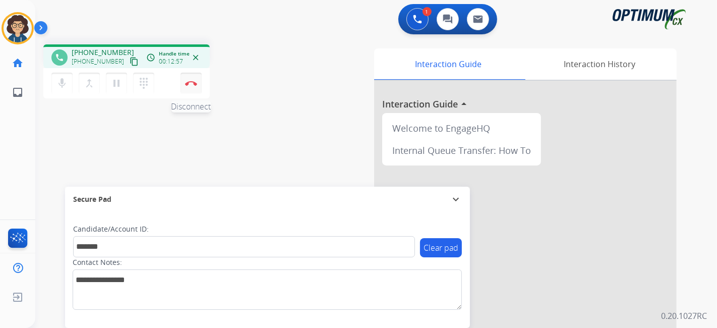
click at [193, 87] on button "Disconnect" at bounding box center [190, 83] width 21 height 21
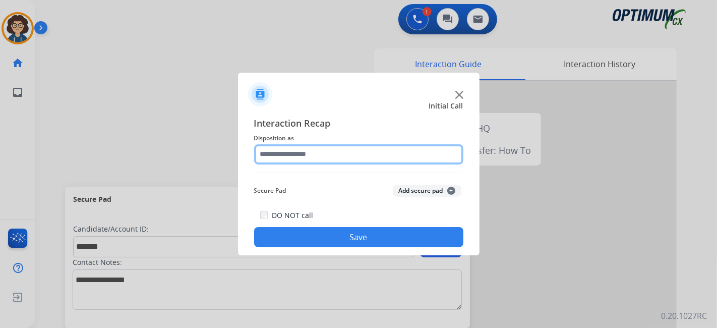
click at [331, 156] on input "text" at bounding box center [358, 154] width 209 height 20
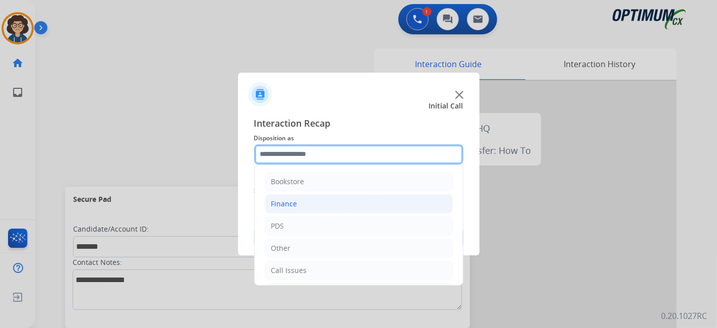
scroll to position [66, 0]
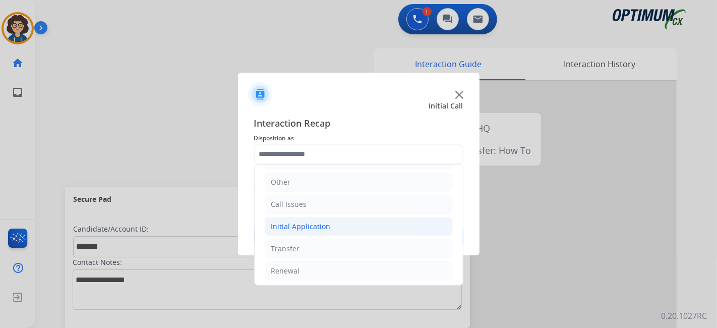
click at [337, 220] on li "Initial Application" at bounding box center [359, 226] width 188 height 19
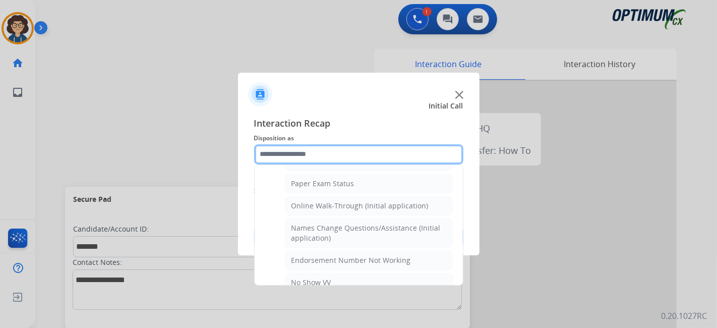
scroll to position [101, 0]
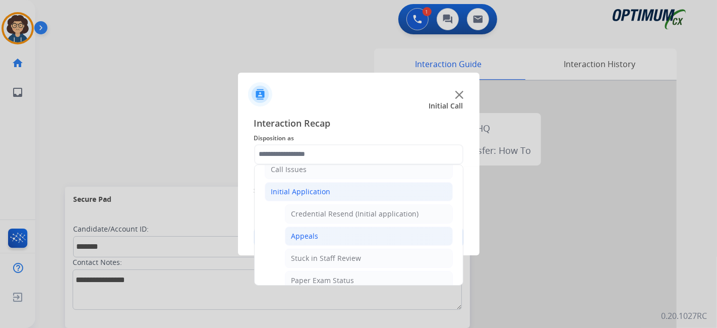
click at [336, 231] on li "Appeals" at bounding box center [369, 235] width 168 height 19
type input "*******"
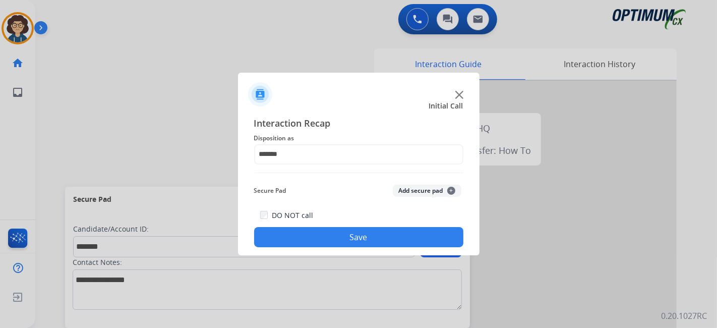
click at [398, 185] on button "Add secure pad +" at bounding box center [427, 190] width 69 height 12
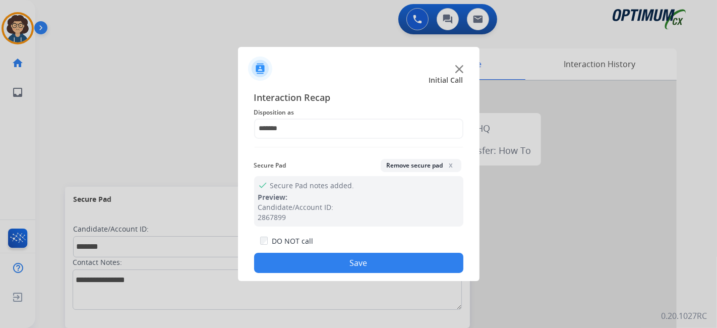
drag, startPoint x: 373, startPoint y: 261, endPoint x: 365, endPoint y: 246, distance: 16.7
click at [373, 262] on button "Save" at bounding box center [358, 263] width 209 height 20
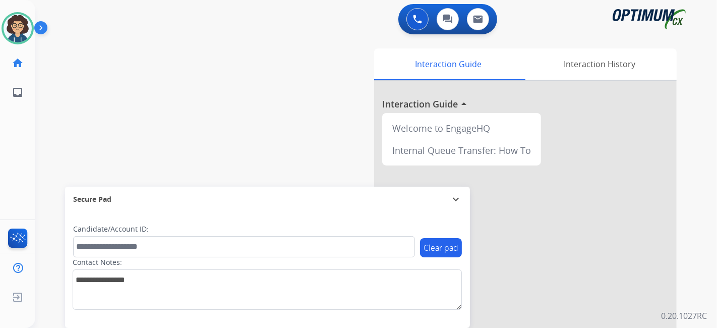
click at [298, 84] on div "swap_horiz Break voice bridge close_fullscreen Connect 3-Way Call merge_type Se…" at bounding box center [363, 246] width 657 height 420
click at [19, 27] on img at bounding box center [18, 28] width 28 height 28
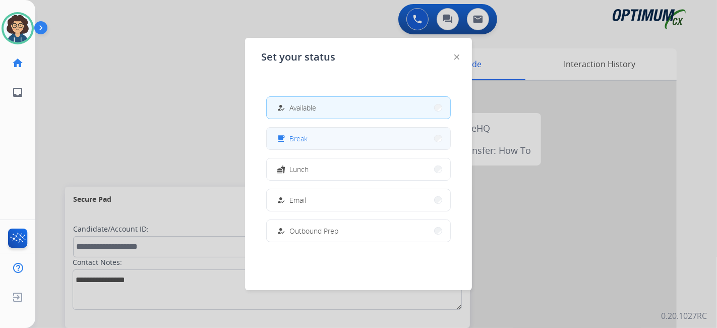
click at [324, 144] on button "free_breakfast Break" at bounding box center [358, 139] width 183 height 22
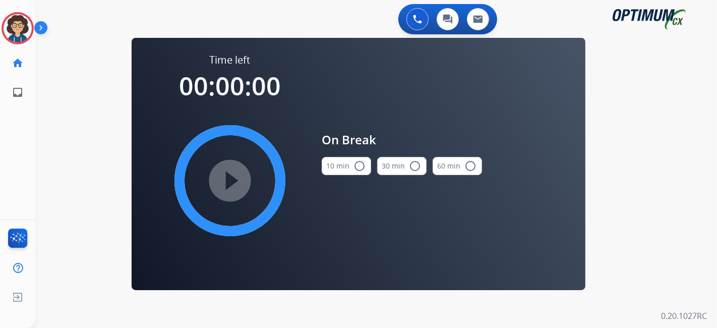
click at [344, 167] on button "10 min radio_button_unchecked" at bounding box center [346, 166] width 49 height 18
click at [236, 180] on mat-icon "play_circle_filled" at bounding box center [230, 180] width 12 height 12
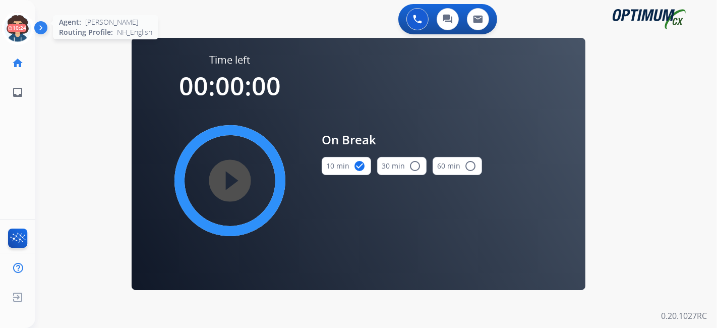
click at [27, 26] on icon at bounding box center [18, 28] width 33 height 33
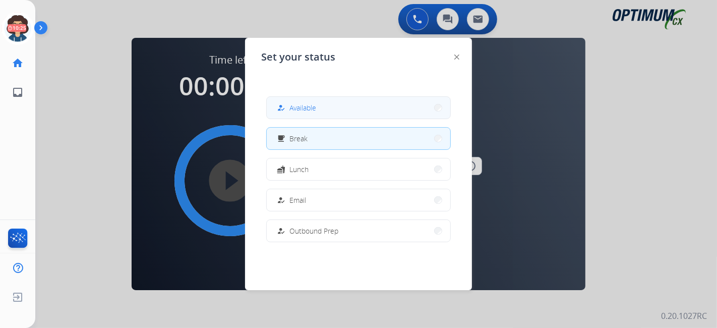
click at [332, 105] on button "how_to_reg Available" at bounding box center [358, 108] width 183 height 22
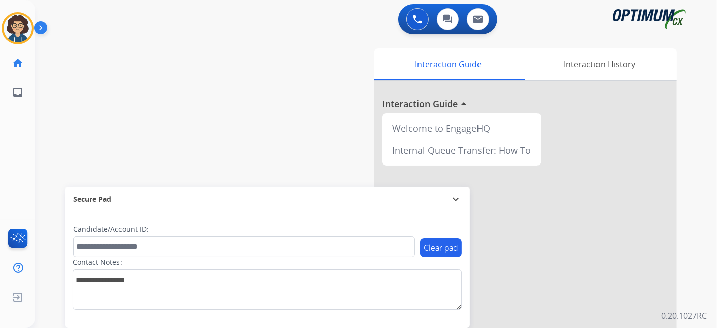
click at [262, 79] on div "swap_horiz Break voice bridge close_fullscreen Connect 3-Way Call merge_type Se…" at bounding box center [363, 246] width 657 height 420
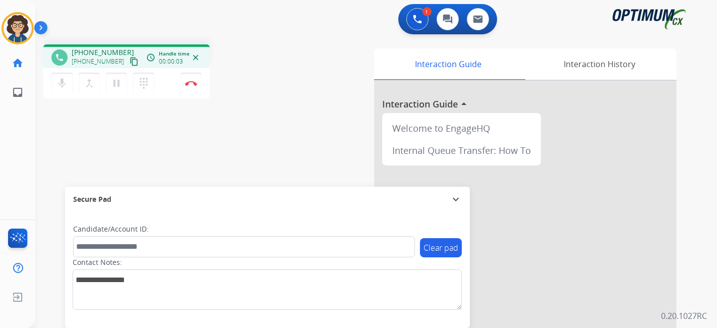
drag, startPoint x: 125, startPoint y: 58, endPoint x: 130, endPoint y: 51, distance: 8.4
click at [130, 57] on mat-icon "content_copy" at bounding box center [134, 61] width 9 height 9
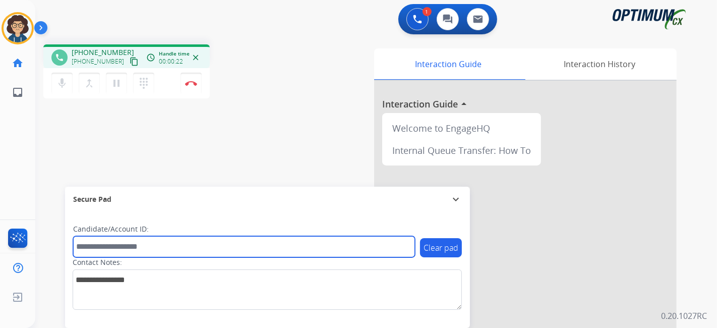
click at [140, 247] on input "text" at bounding box center [244, 246] width 342 height 21
paste input "*******"
type input "*******"
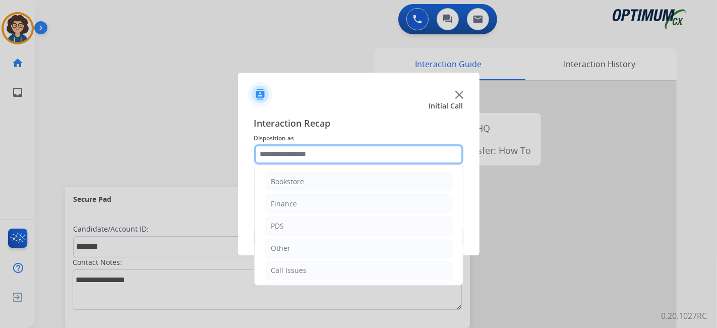
click at [351, 151] on input "text" at bounding box center [358, 154] width 209 height 20
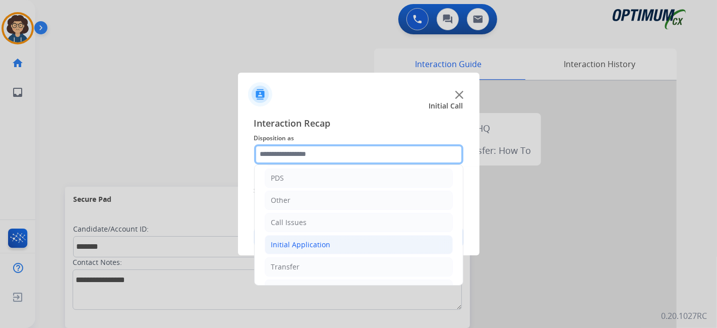
scroll to position [66, 0]
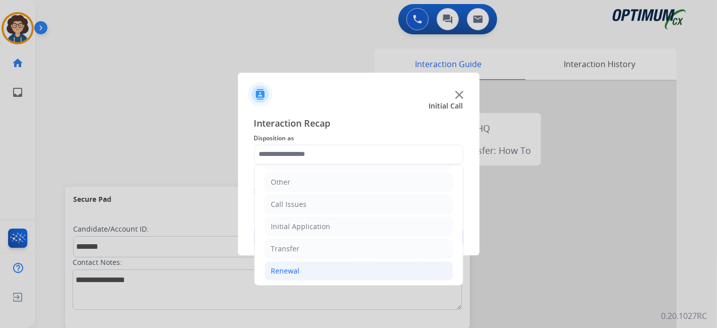
drag, startPoint x: 327, startPoint y: 281, endPoint x: 327, endPoint y: 271, distance: 10.6
click at [327, 279] on ul "Bookstore Finance PDS Other Call Issues Initial Application Transfer Renewal" at bounding box center [359, 193] width 208 height 188
click at [327, 271] on li "Renewal" at bounding box center [359, 270] width 188 height 19
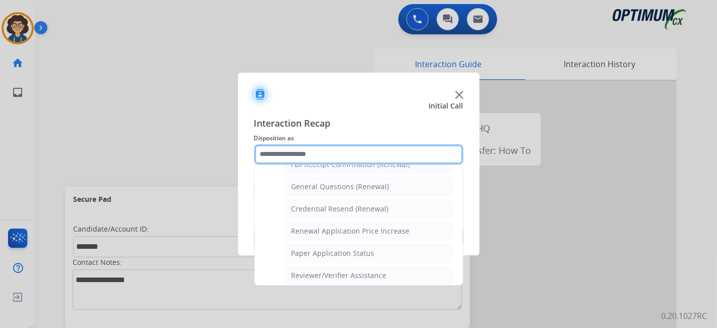
scroll to position [278, 0]
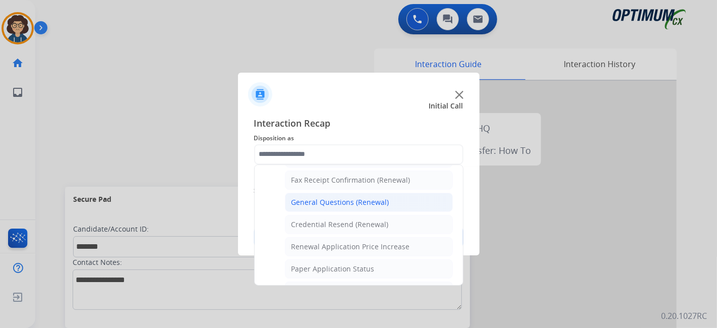
click at [374, 201] on div "General Questions (Renewal)" at bounding box center [340, 202] width 98 height 10
type input "**********"
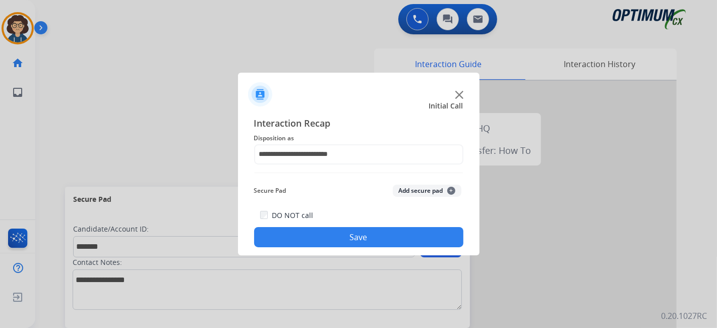
drag, startPoint x: 427, startPoint y: 190, endPoint x: 422, endPoint y: 195, distance: 7.2
click at [422, 195] on button "Add secure pad +" at bounding box center [427, 190] width 69 height 12
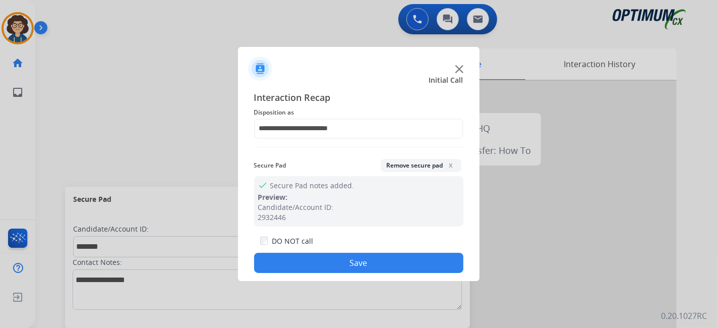
click at [363, 249] on div "DO NOT call Save" at bounding box center [358, 253] width 209 height 38
click at [356, 258] on button "Save" at bounding box center [358, 263] width 209 height 20
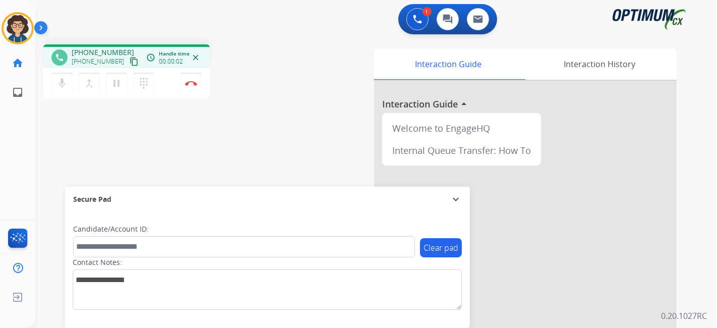
drag, startPoint x: 121, startPoint y: 61, endPoint x: 149, endPoint y: 15, distance: 54.3
click at [130, 61] on mat-icon "content_copy" at bounding box center [134, 61] width 9 height 9
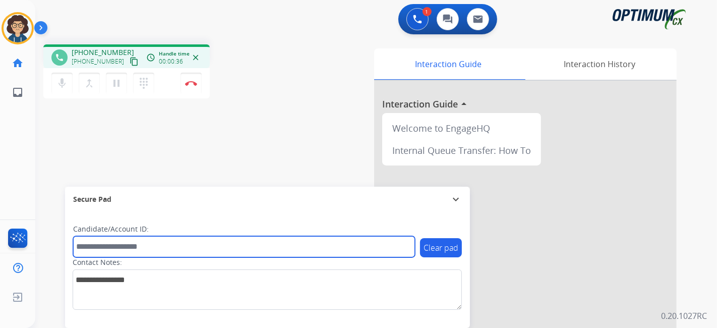
click at [184, 239] on input "text" at bounding box center [244, 246] width 342 height 21
paste input "*******"
type input "*******"
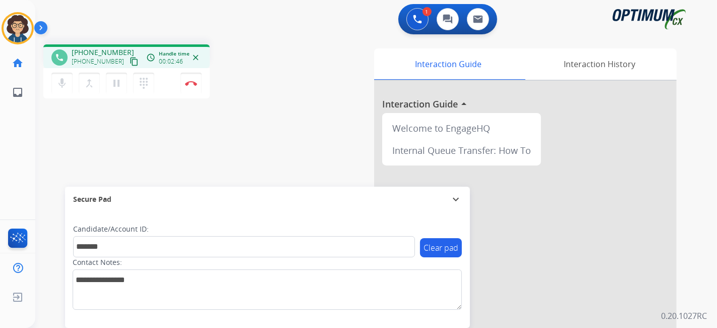
click at [224, 158] on div "phone +18014404740 +18014404740 content_copy access_time Call metrics Queue 00:…" at bounding box center [363, 246] width 657 height 420
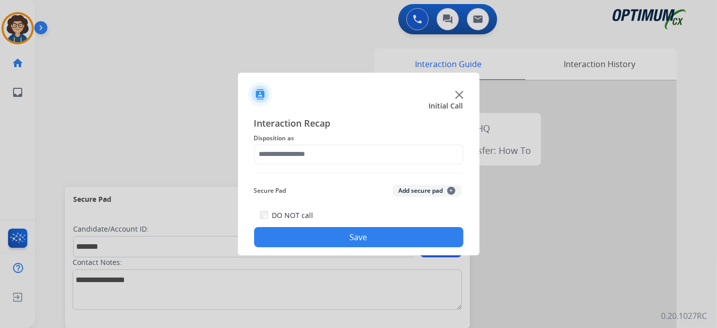
click at [389, 164] on div "Interaction Recap Disposition as Secure Pad Add secure pad + DO NOT call Save" at bounding box center [358, 182] width 209 height 132
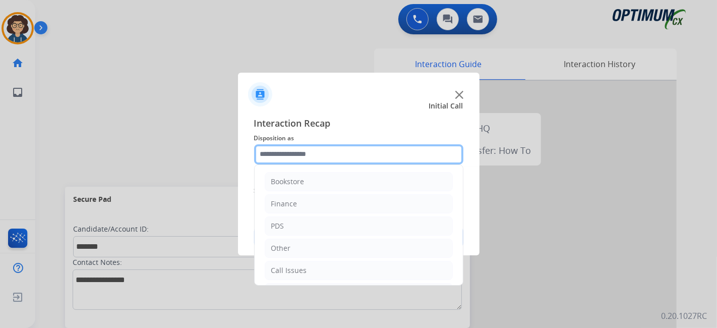
click at [383, 149] on input "text" at bounding box center [358, 154] width 209 height 20
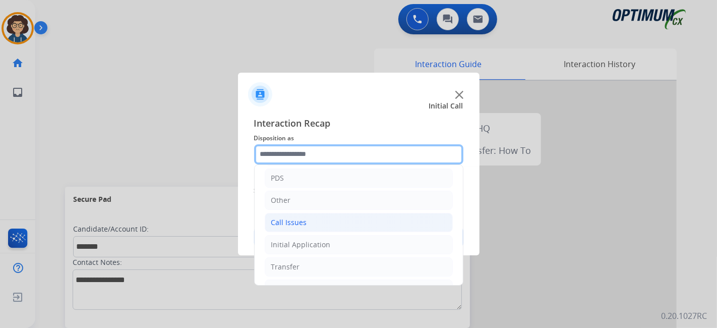
scroll to position [66, 0]
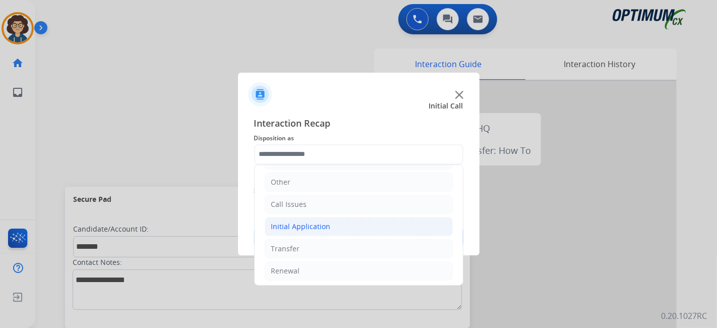
click at [331, 220] on li "Initial Application" at bounding box center [359, 226] width 188 height 19
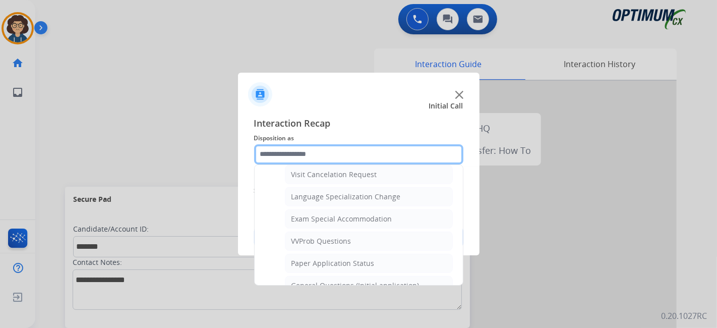
scroll to position [512, 0]
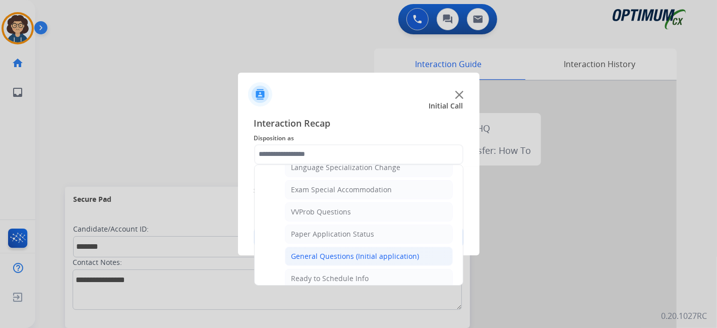
click at [384, 256] on li "General Questions (Initial application)" at bounding box center [369, 255] width 168 height 19
type input "**********"
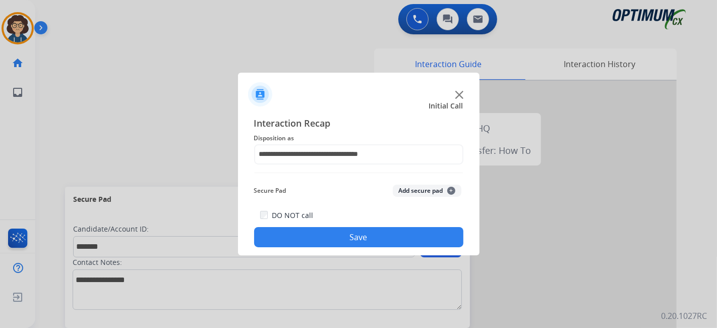
click at [413, 196] on button "Add secure pad +" at bounding box center [427, 190] width 69 height 12
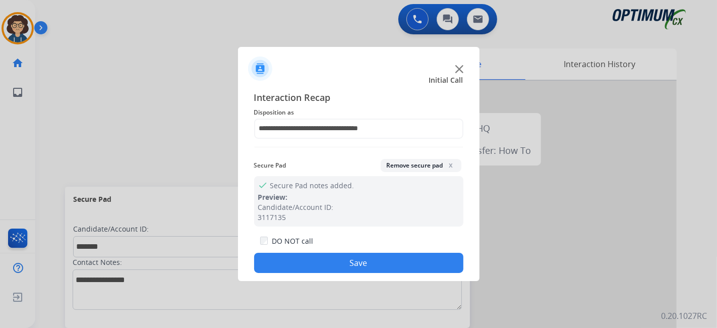
click at [378, 253] on div "DO NOT call Save" at bounding box center [358, 253] width 209 height 38
drag, startPoint x: 330, startPoint y: 265, endPoint x: 320, endPoint y: 188, distance: 77.3
click at [330, 256] on button "Save" at bounding box center [358, 263] width 209 height 20
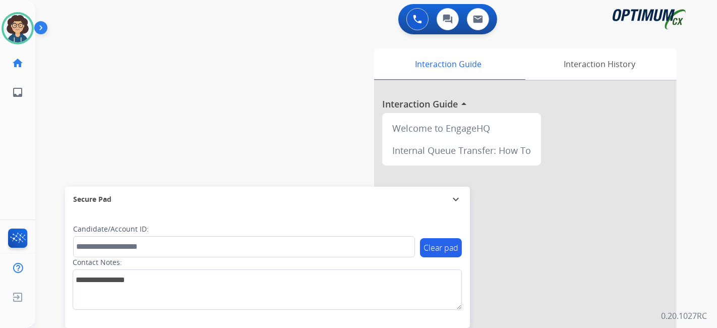
click at [62, 123] on div "swap_horiz Break voice bridge close_fullscreen Connect 3-Way Call merge_type Se…" at bounding box center [363, 246] width 657 height 420
click at [239, 130] on div "swap_horiz Break voice bridge close_fullscreen Connect 3-Way Call merge_type Se…" at bounding box center [363, 246] width 657 height 420
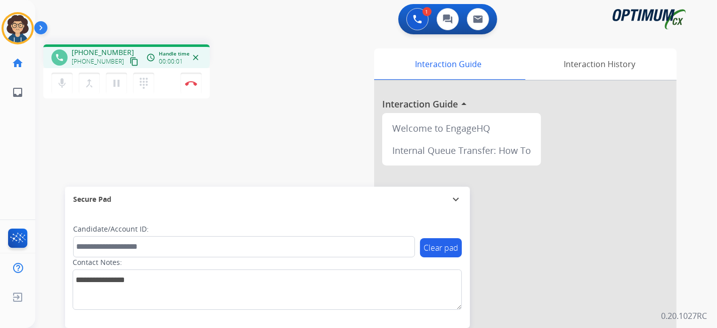
click at [130, 61] on mat-icon "content_copy" at bounding box center [134, 61] width 9 height 9
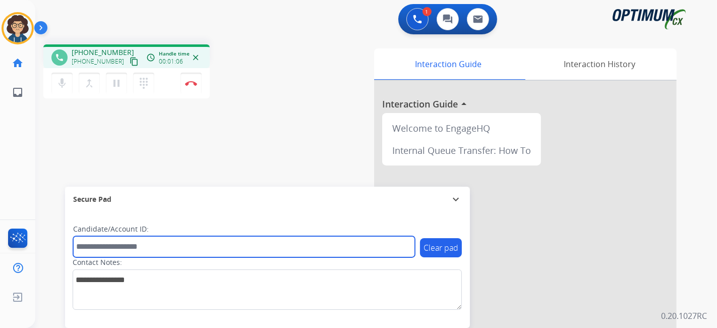
click at [119, 248] on input "text" at bounding box center [244, 246] width 342 height 21
paste input "*******"
type input "*******"
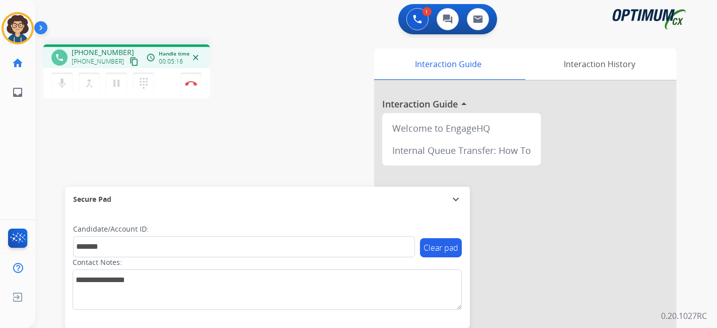
click at [289, 120] on div "phone +17879620342 +17879620342 content_copy access_time Call metrics Queue 00:…" at bounding box center [363, 246] width 657 height 420
click at [193, 84] on img at bounding box center [191, 83] width 12 height 5
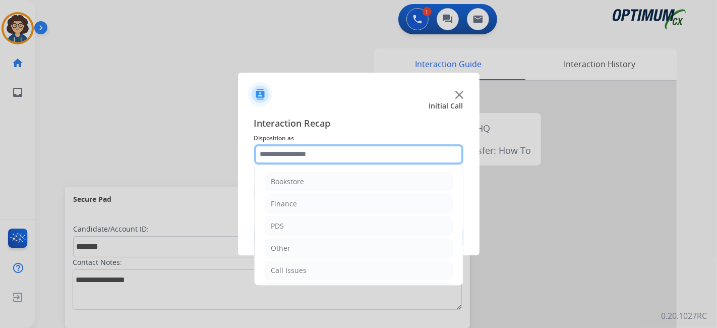
click at [312, 152] on input "text" at bounding box center [358, 154] width 209 height 20
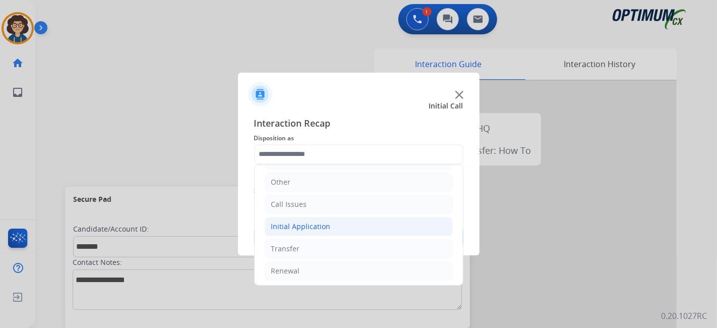
drag, startPoint x: 363, startPoint y: 231, endPoint x: 399, endPoint y: 225, distance: 36.2
click at [363, 230] on li "Initial Application" at bounding box center [359, 226] width 188 height 19
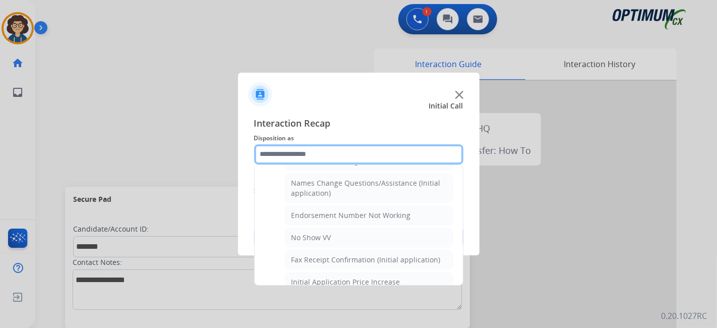
scroll to position [209, 0]
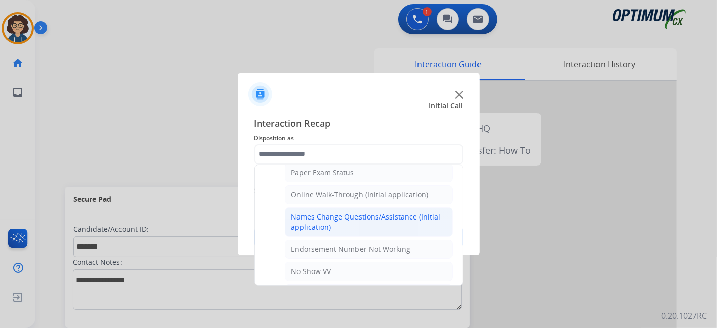
click at [394, 213] on div "Names Change Questions/Assistance (Initial application)" at bounding box center [368, 222] width 155 height 20
type input "**********"
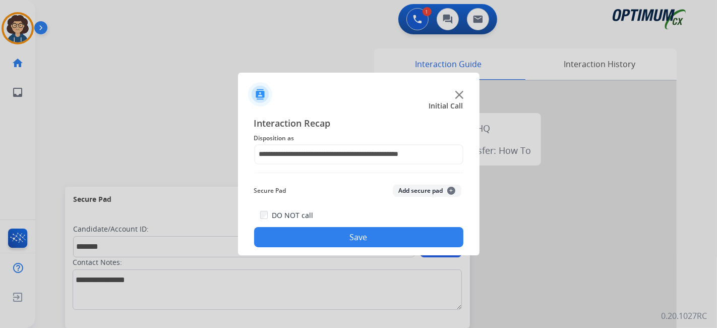
drag, startPoint x: 409, startPoint y: 192, endPoint x: 357, endPoint y: 273, distance: 96.3
click at [407, 193] on button "Add secure pad +" at bounding box center [427, 190] width 69 height 12
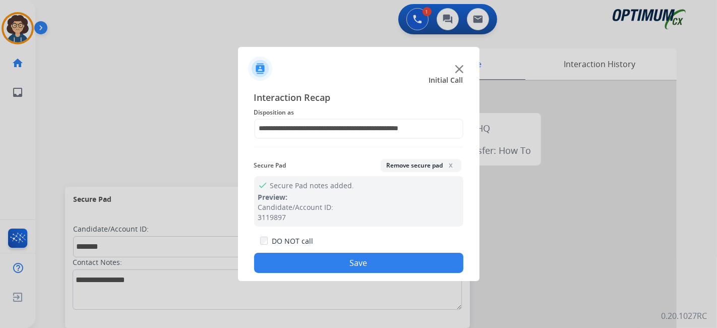
click at [353, 267] on button "Save" at bounding box center [358, 263] width 209 height 20
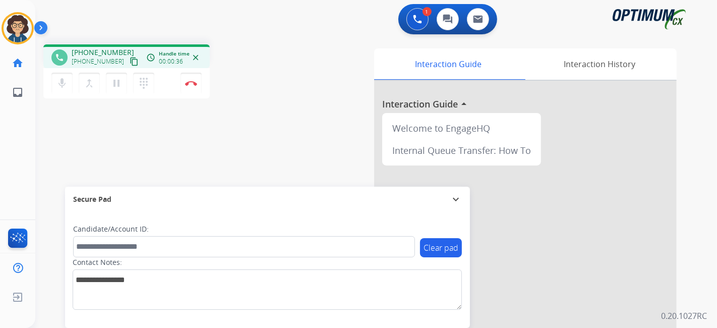
click at [128, 60] on button "content_copy" at bounding box center [134, 61] width 12 height 12
click at [192, 79] on button "Disconnect" at bounding box center [190, 83] width 21 height 21
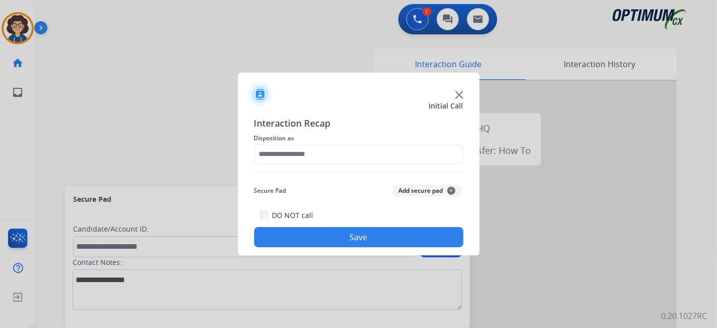
click at [356, 165] on div "Interaction Recap Disposition as Secure Pad Add secure pad + DO NOT call Save" at bounding box center [358, 182] width 209 height 132
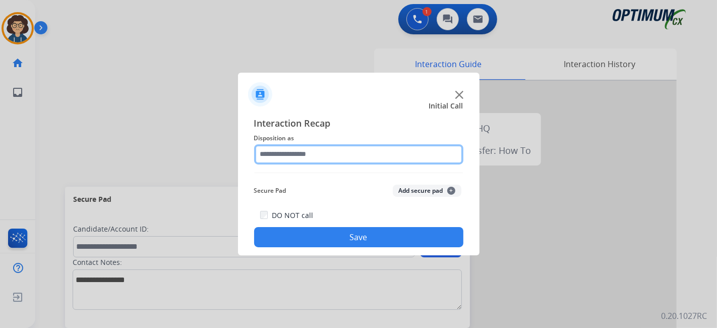
click at [359, 144] on input "text" at bounding box center [358, 154] width 209 height 20
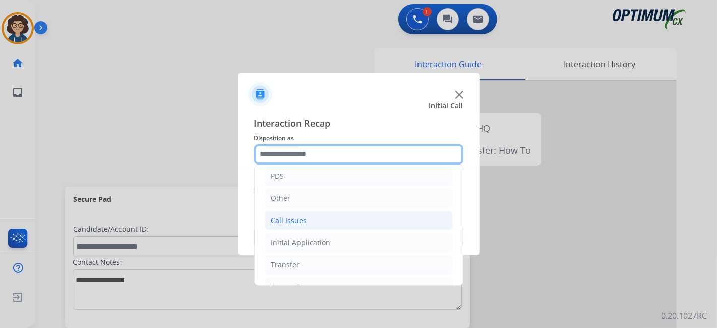
scroll to position [66, 0]
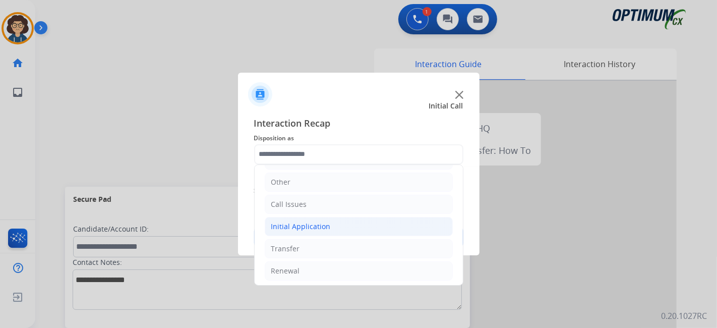
click at [357, 222] on li "Initial Application" at bounding box center [359, 226] width 188 height 19
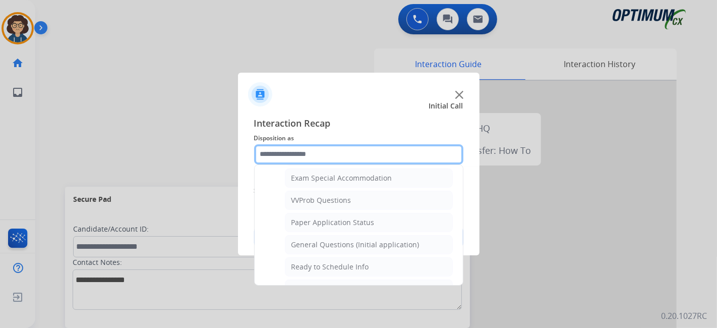
scroll to position [525, 0]
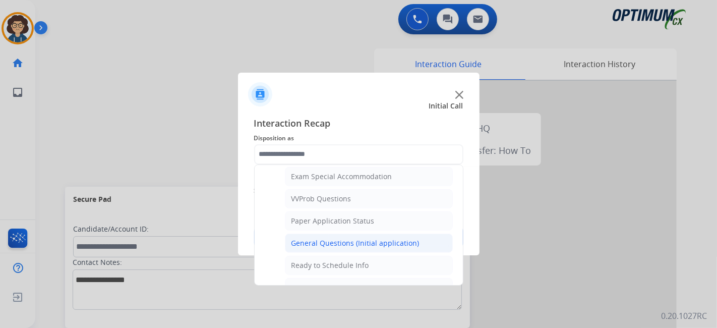
click at [420, 237] on li "General Questions (Initial application)" at bounding box center [369, 242] width 168 height 19
type input "**********"
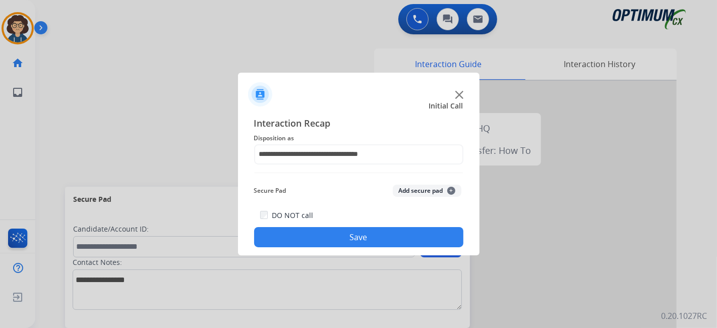
click at [433, 197] on div "Secure Pad Add secure pad +" at bounding box center [358, 190] width 209 height 20
click at [433, 190] on button "Add secure pad +" at bounding box center [427, 190] width 69 height 12
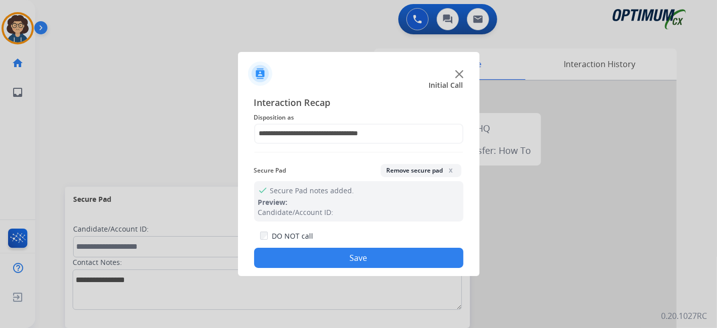
drag, startPoint x: 409, startPoint y: 166, endPoint x: 383, endPoint y: 245, distance: 83.4
click at [409, 168] on button "Remove secure pad x" at bounding box center [421, 170] width 81 height 13
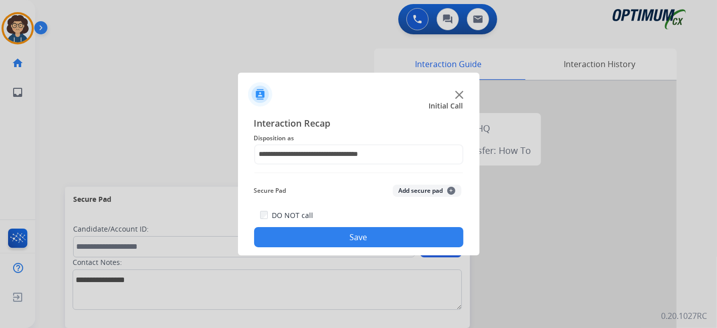
click at [382, 235] on button "Save" at bounding box center [358, 237] width 209 height 20
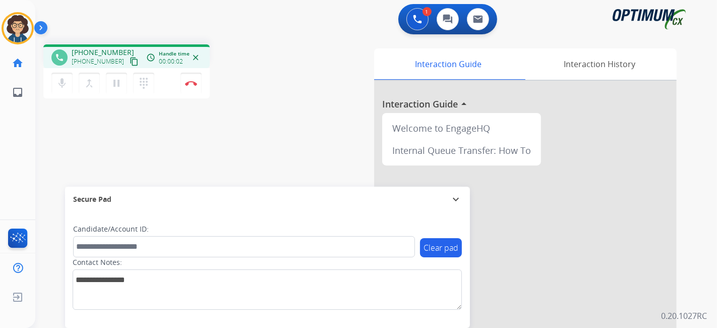
click at [130, 58] on mat-icon "content_copy" at bounding box center [134, 61] width 9 height 9
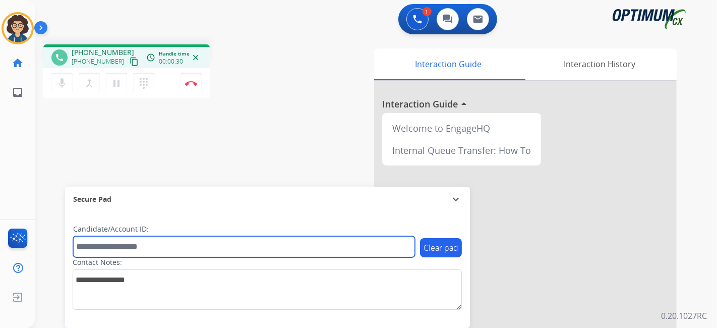
click at [218, 254] on input "text" at bounding box center [244, 246] width 342 height 21
paste input "*******"
type input "*******"
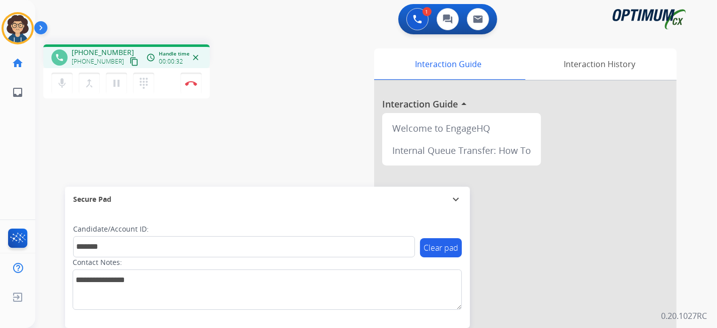
click at [254, 159] on div "phone +18302610106 +18302610106 content_copy access_time Call metrics Queue 00:…" at bounding box center [363, 246] width 657 height 420
click at [269, 152] on div "phone +18302610106 +18302610106 content_copy access_time Call metrics Queue 00:…" at bounding box center [363, 246] width 657 height 420
click at [716, 182] on div "1 Voice Interactions 0 Chat Interactions 0 Email Interactions phone +1830261010…" at bounding box center [375, 164] width 681 height 328
click at [193, 76] on button "Disconnect" at bounding box center [190, 83] width 21 height 21
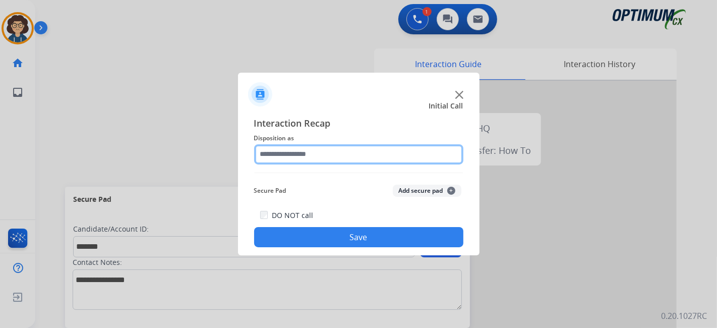
click at [367, 160] on input "text" at bounding box center [358, 154] width 209 height 20
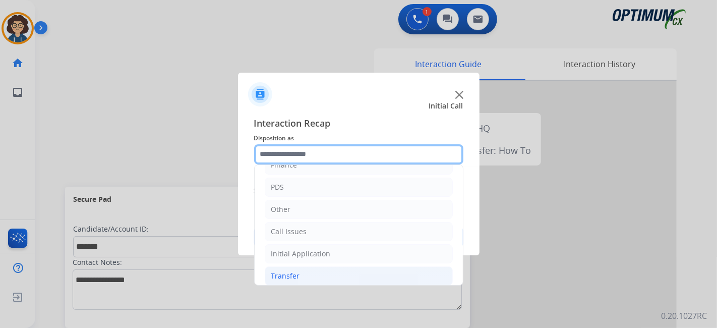
scroll to position [66, 0]
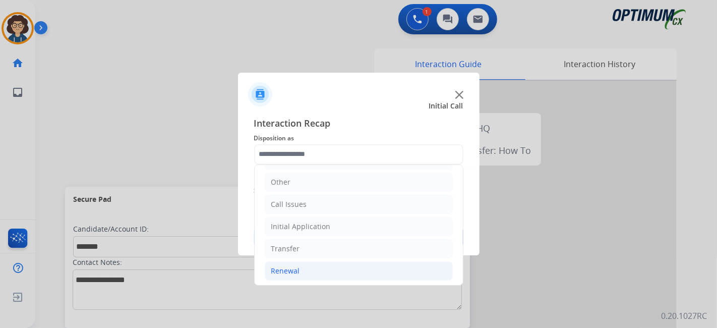
click at [331, 262] on li "Renewal" at bounding box center [359, 270] width 188 height 19
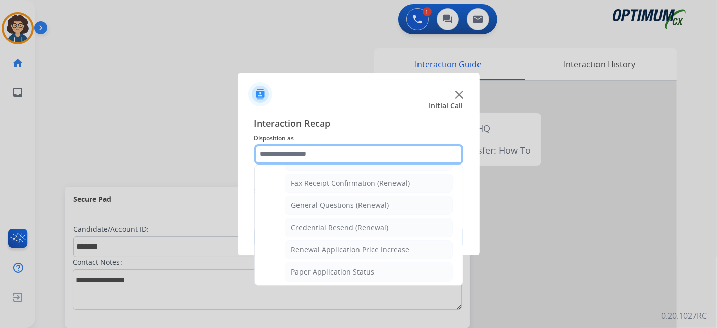
scroll to position [271, 0]
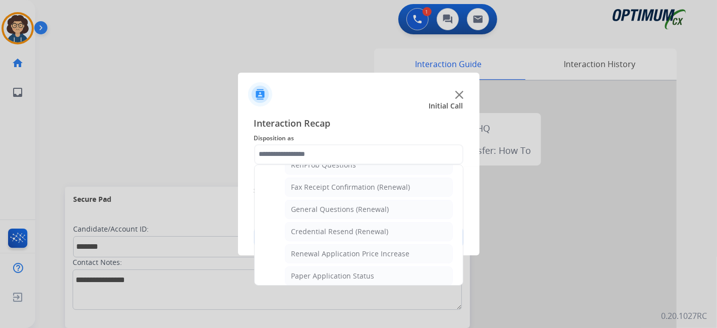
click at [378, 208] on div "General Questions (Renewal)" at bounding box center [340, 209] width 98 height 10
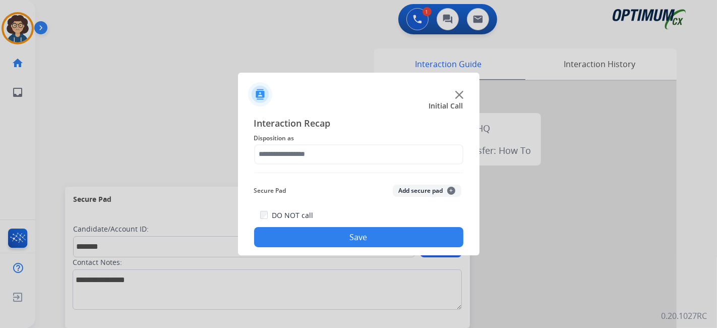
type input "**********"
click at [411, 191] on button "Add secure pad +" at bounding box center [427, 190] width 69 height 12
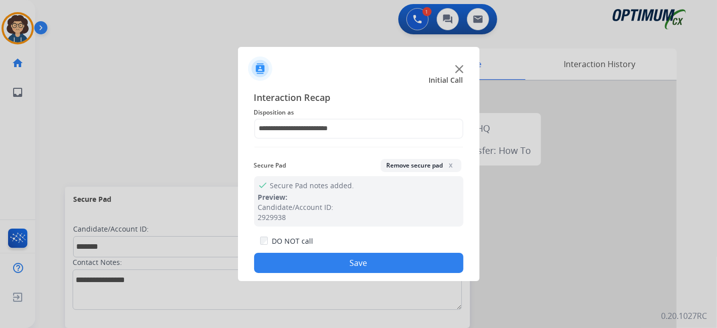
click at [365, 278] on div "**********" at bounding box center [358, 181] width 241 height 199
click at [365, 269] on button "Save" at bounding box center [358, 263] width 209 height 20
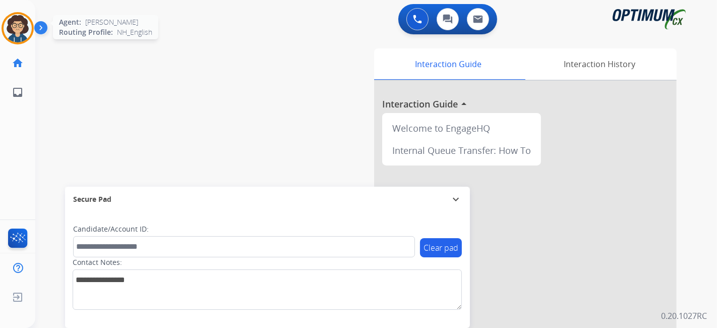
click at [30, 39] on div "Agent: Ana Routing Profile: NH_English" at bounding box center [18, 28] width 32 height 32
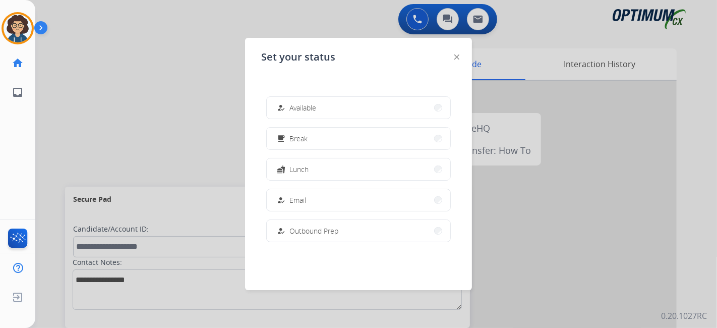
scroll to position [251, 0]
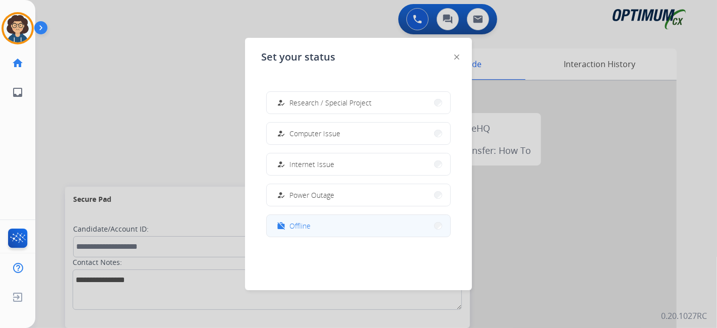
click at [376, 233] on button "work_off Offline" at bounding box center [358, 226] width 183 height 22
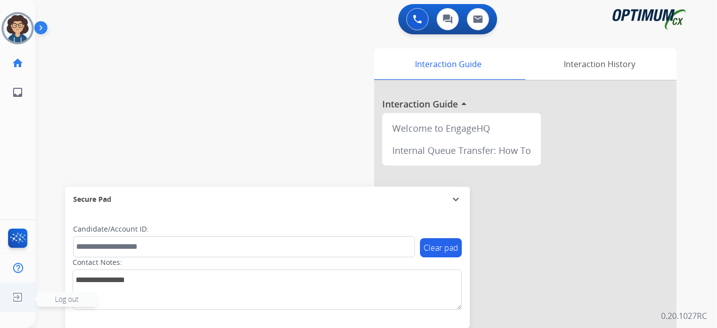
click at [19, 298] on img at bounding box center [18, 296] width 18 height 19
